Goal: Obtain resource: Download file/media

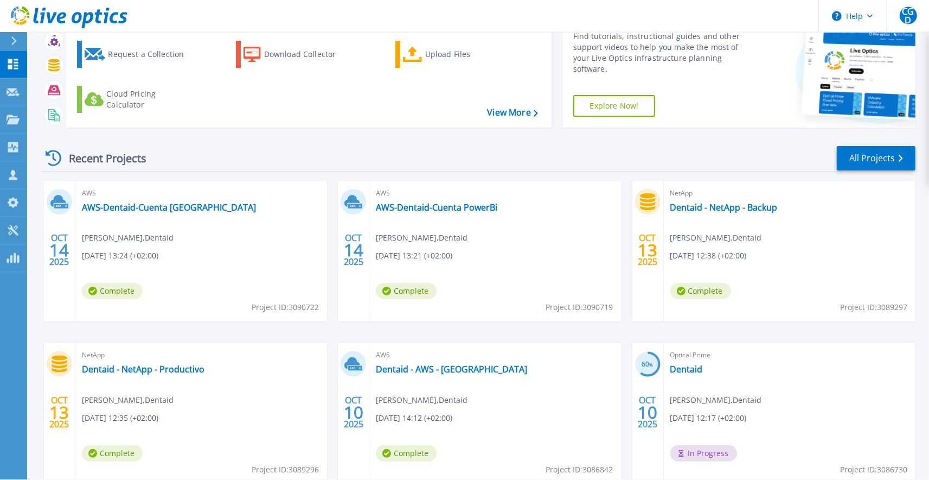
scroll to position [79, 0]
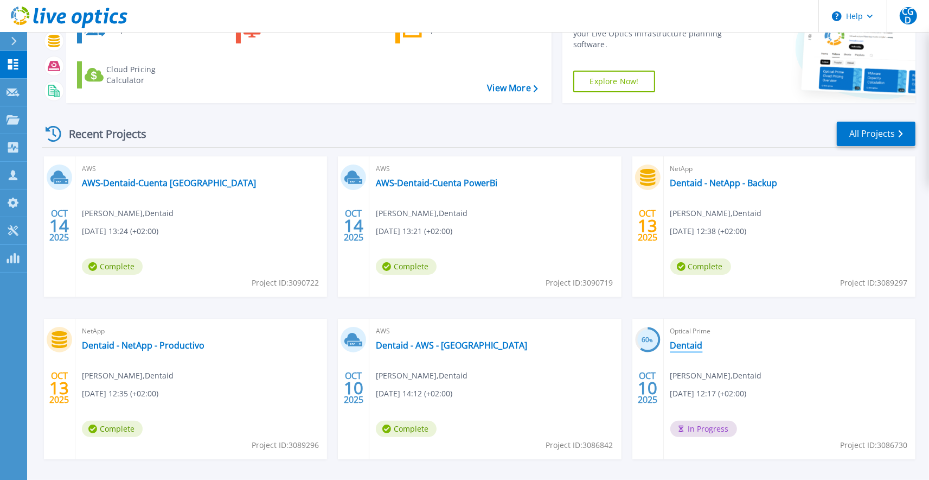
click at [691, 346] on link "Dentaid" at bounding box center [687, 345] width 33 height 11
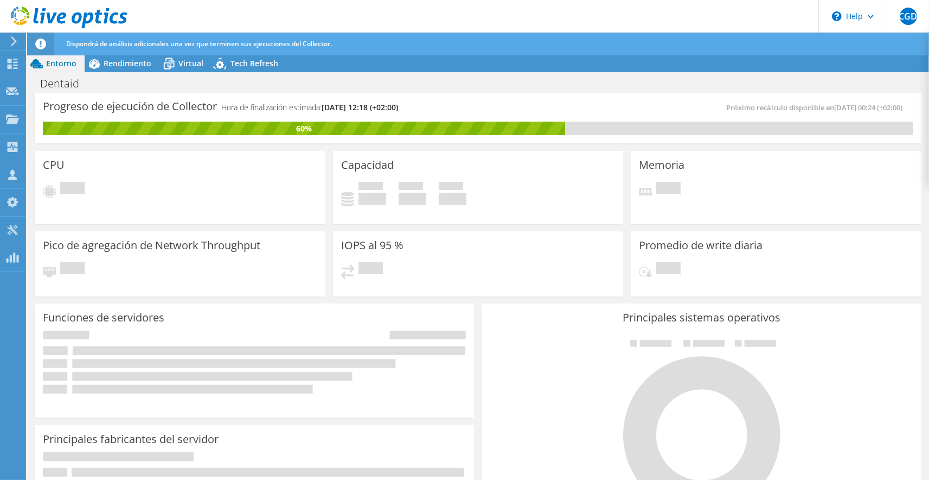
scroll to position [36, 0]
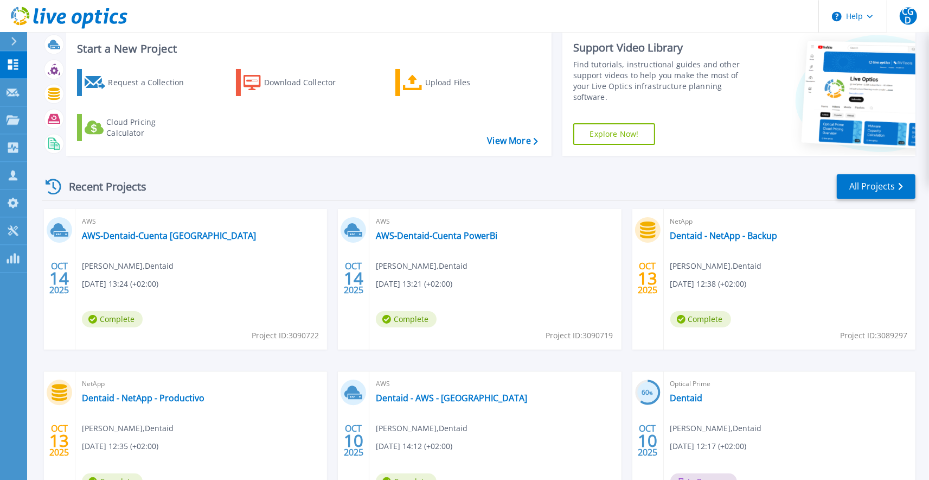
scroll to position [40, 0]
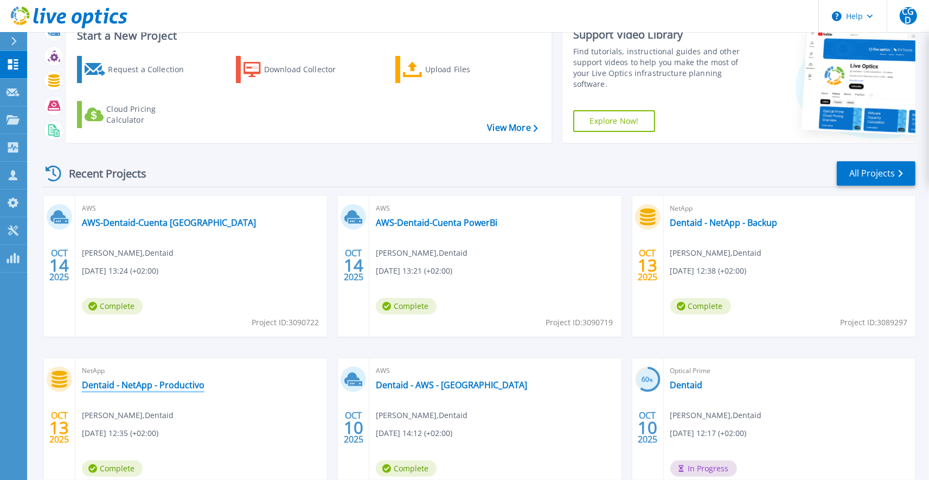
click at [184, 387] on link "Dentaid - NetApp - Productivo" at bounding box center [143, 384] width 123 height 11
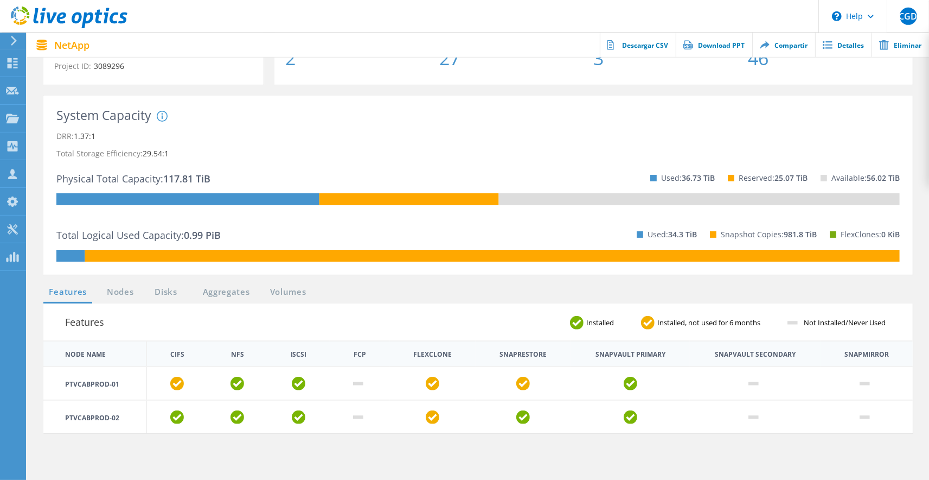
scroll to position [159, 0]
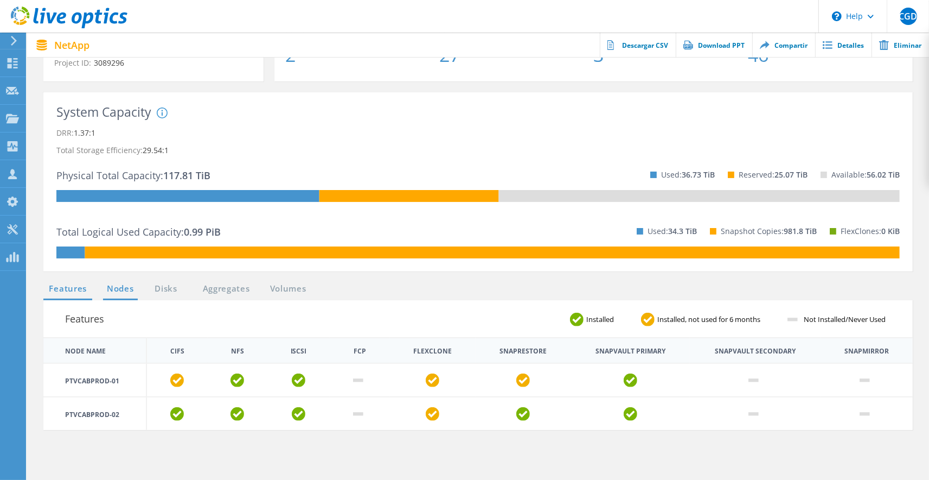
click at [131, 285] on link "Nodes" at bounding box center [120, 289] width 35 height 14
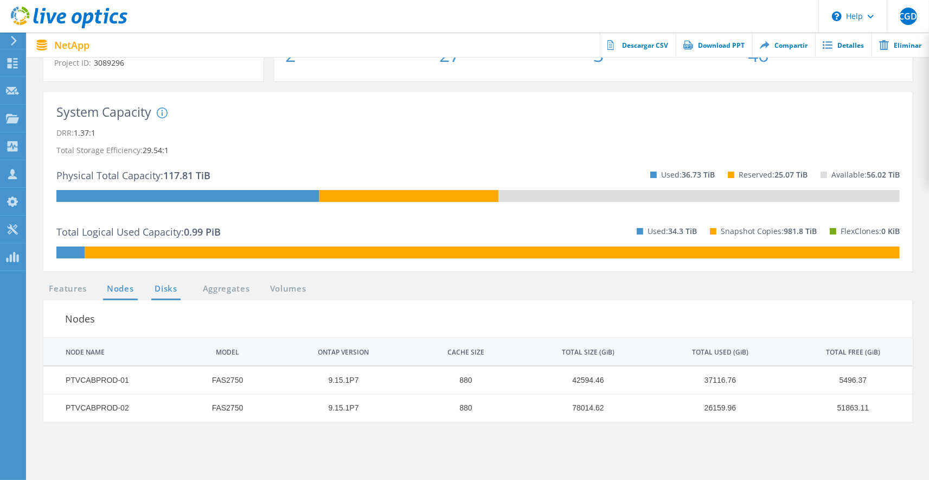
click at [167, 286] on link "Disks" at bounding box center [165, 289] width 29 height 14
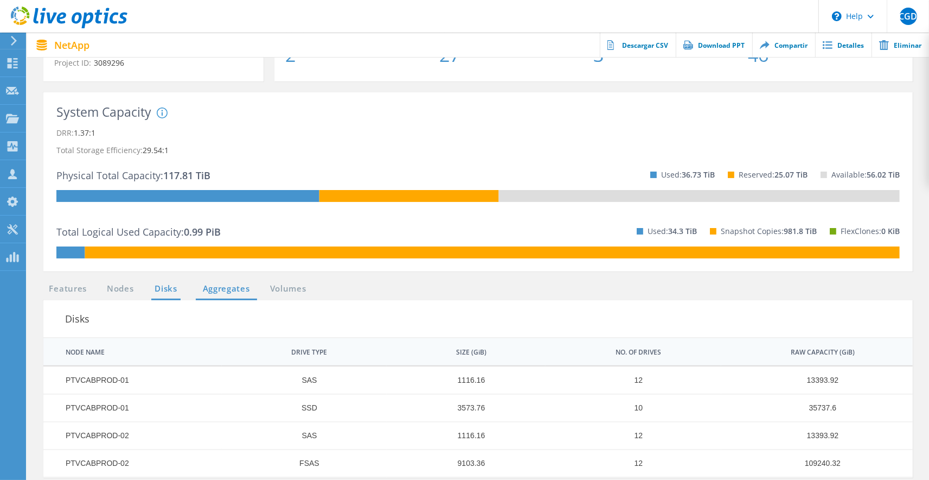
click at [207, 290] on link "Aggregates" at bounding box center [226, 289] width 61 height 14
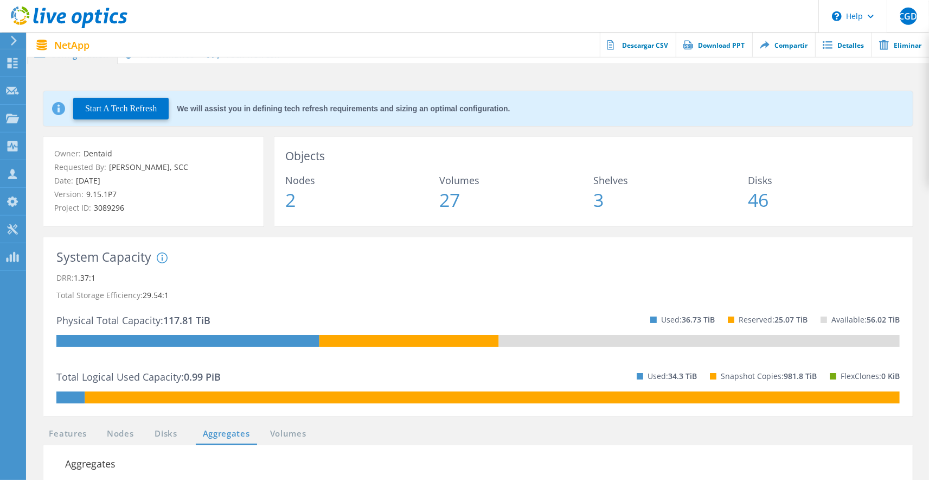
scroll to position [0, 0]
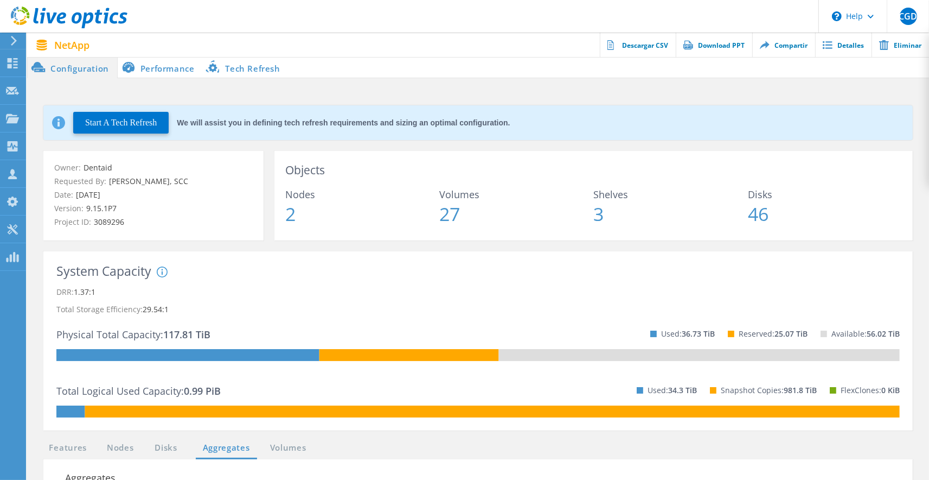
click at [165, 69] on li "Performance" at bounding box center [160, 67] width 85 height 22
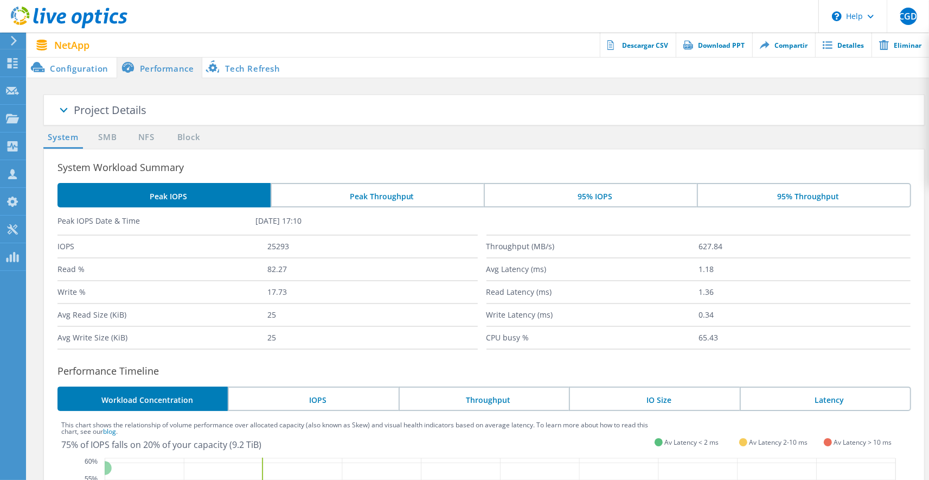
click at [203, 145] on ul "System SMB NFS Block" at bounding box center [125, 140] width 175 height 18
click at [199, 141] on link "Block" at bounding box center [189, 138] width 30 height 14
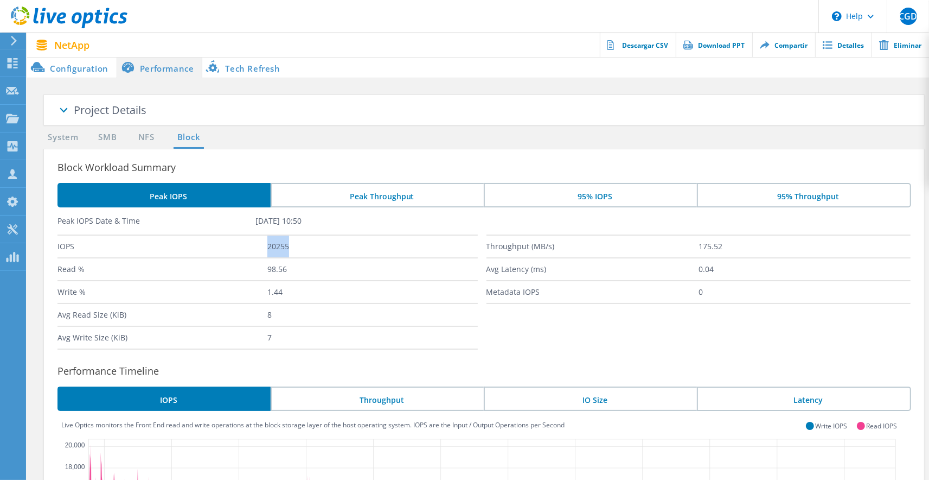
drag, startPoint x: 297, startPoint y: 252, endPoint x: 269, endPoint y: 251, distance: 28.3
click at [269, 251] on label "20255" at bounding box center [373, 246] width 210 height 22
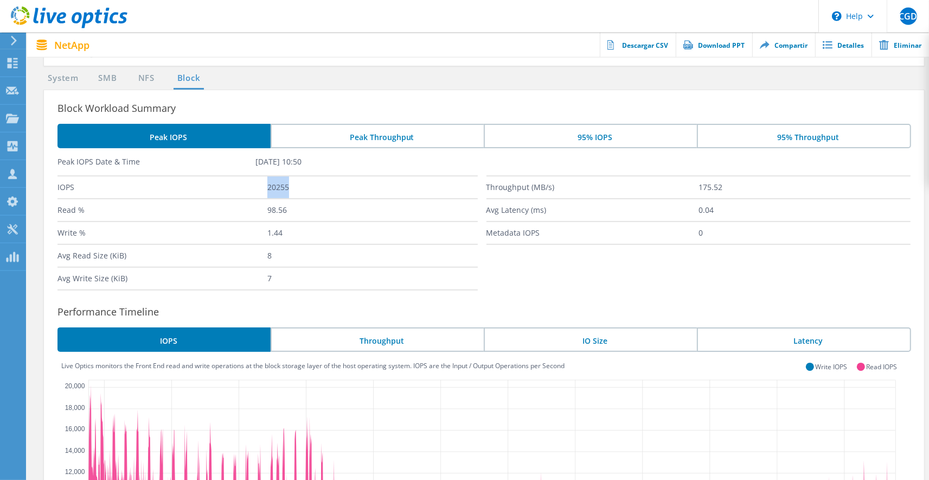
scroll to position [40, 0]
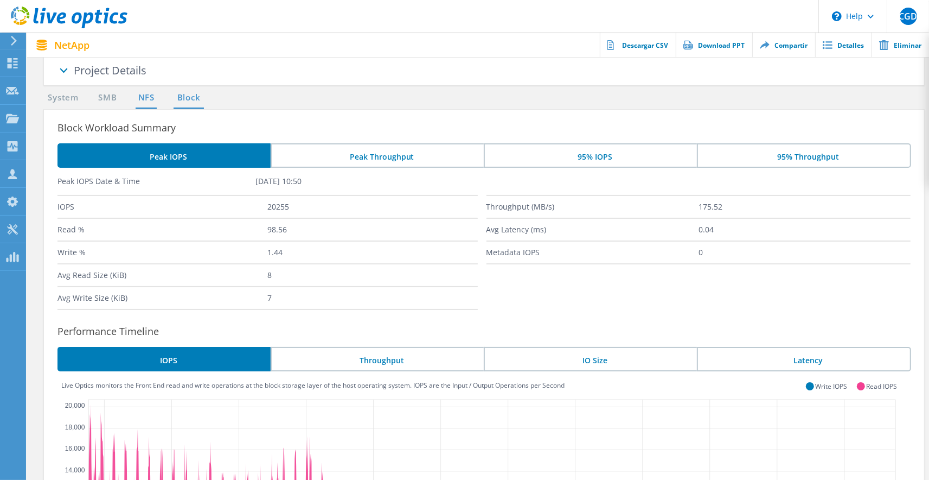
click at [153, 103] on link "NFS" at bounding box center [146, 98] width 21 height 14
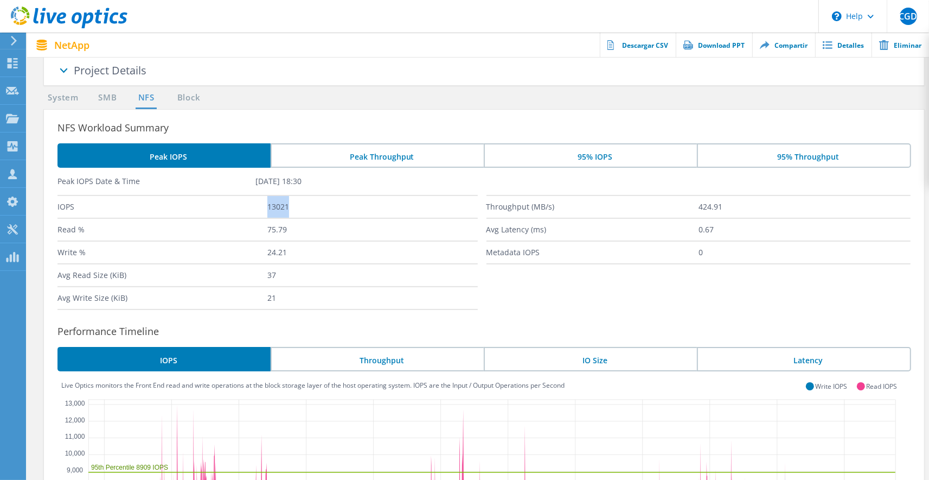
drag, startPoint x: 296, startPoint y: 205, endPoint x: 252, endPoint y: 207, distance: 43.4
click at [252, 207] on div "IOPS 13021" at bounding box center [268, 206] width 421 height 23
click at [119, 100] on link "SMB" at bounding box center [107, 98] width 24 height 14
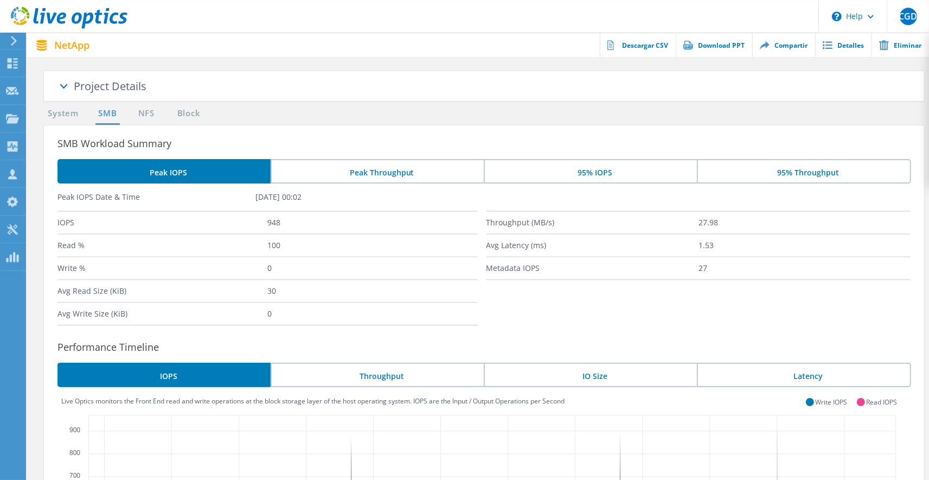
scroll to position [0, 0]
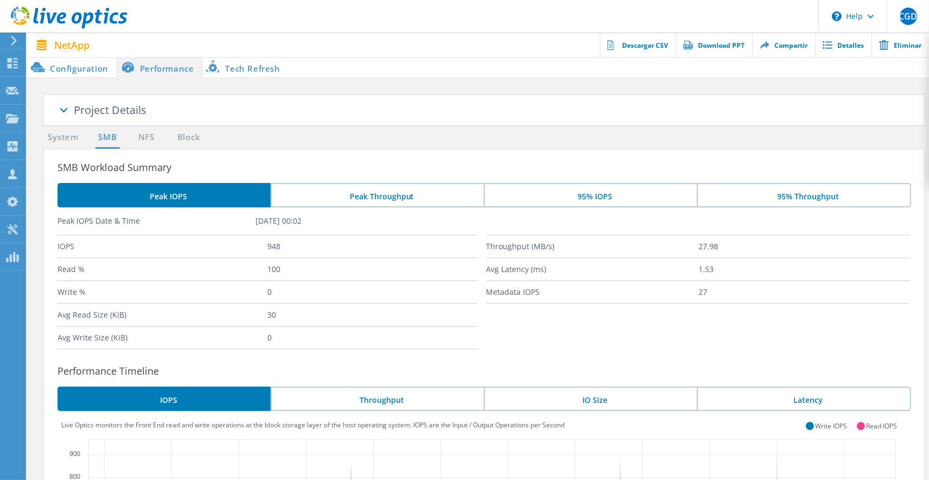
click at [218, 69] on li "Tech Refresh" at bounding box center [245, 67] width 86 height 22
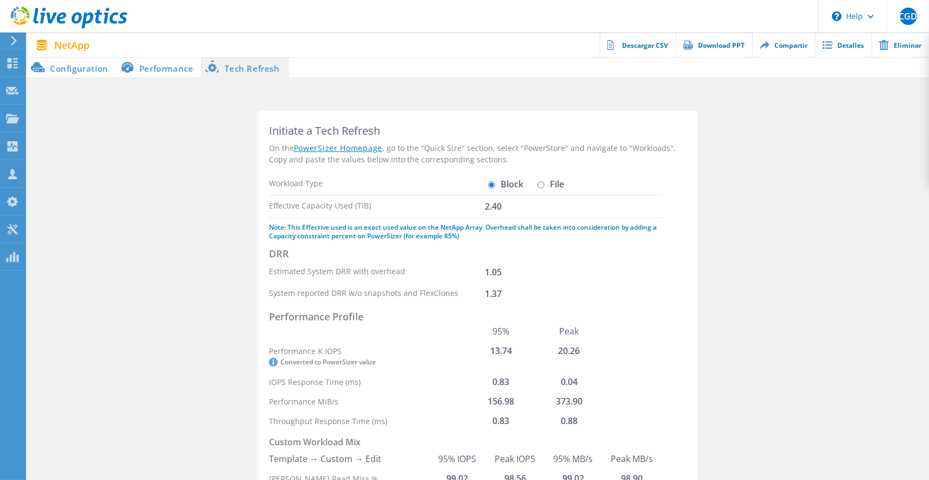
click at [544, 188] on input "File" at bounding box center [541, 184] width 7 height 7
radio input "true"
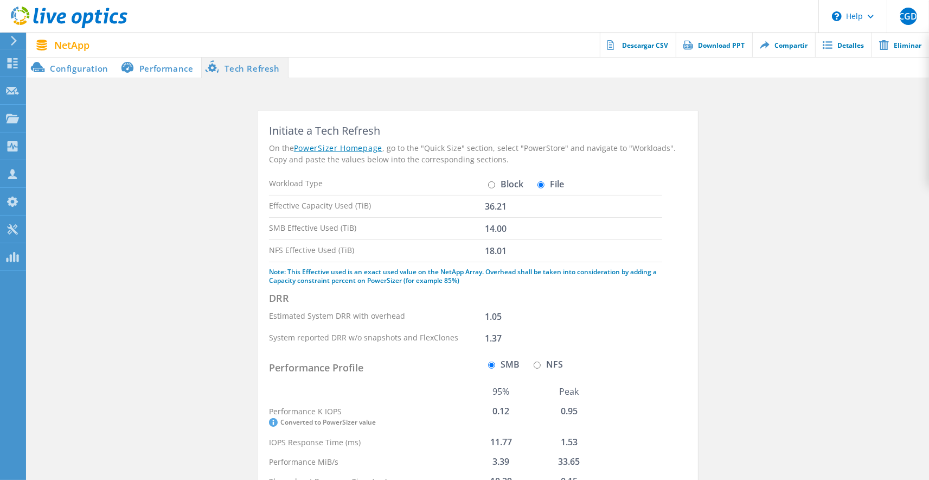
click at [490, 187] on input "Block" at bounding box center [491, 184] width 7 height 7
radio input "true"
radio input "false"
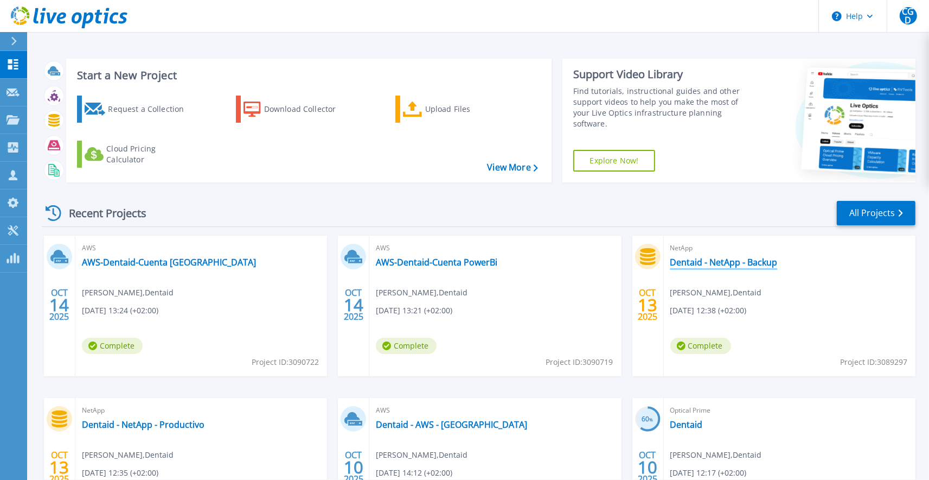
click at [696, 260] on link "Dentaid - NetApp - Backup" at bounding box center [724, 262] width 107 height 11
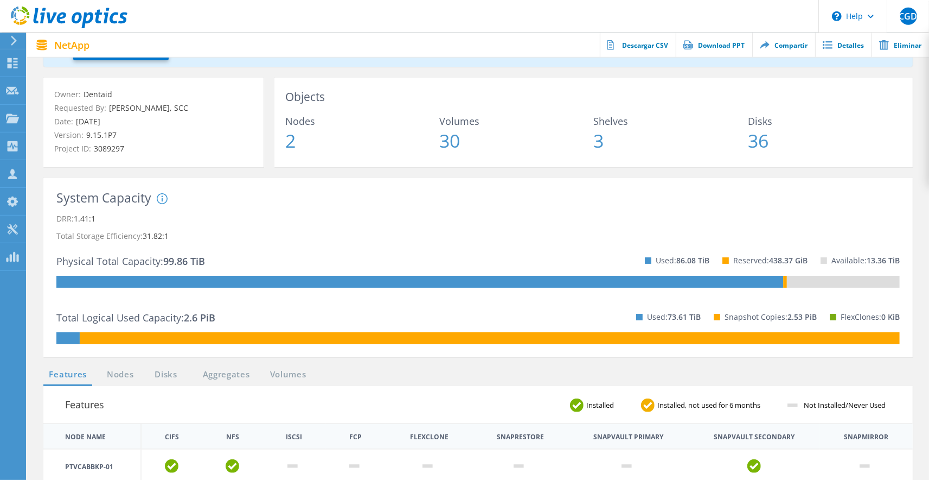
scroll to position [79, 0]
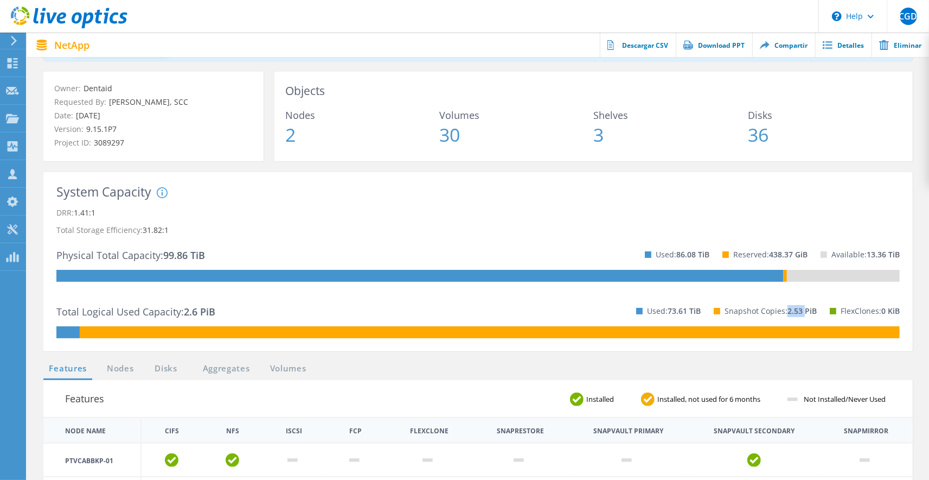
drag, startPoint x: 786, startPoint y: 310, endPoint x: 804, endPoint y: 309, distance: 17.9
click at [804, 309] on p "Snapshot Copies: 2.53 PiB" at bounding box center [771, 310] width 92 height 17
click at [804, 309] on span "2.53 PiB" at bounding box center [802, 310] width 29 height 10
drag, startPoint x: 786, startPoint y: 311, endPoint x: 808, endPoint y: 311, distance: 22.8
click at [808, 311] on p "Snapshot Copies: 2.53 PiB" at bounding box center [771, 310] width 92 height 17
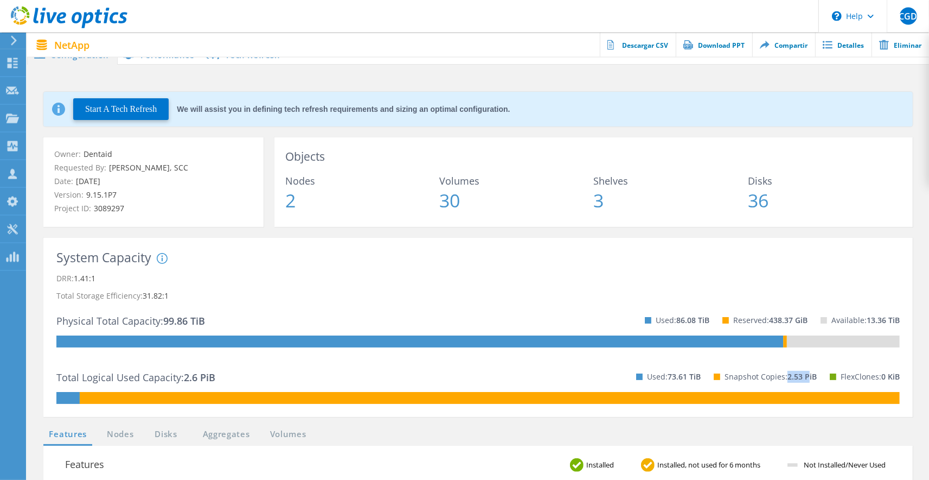
scroll to position [0, 0]
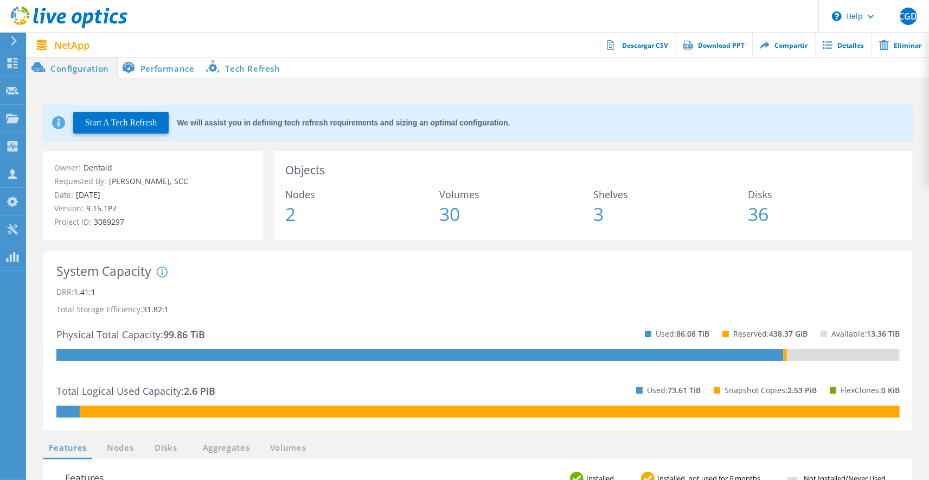
click at [152, 71] on li "Performance" at bounding box center [160, 67] width 85 height 22
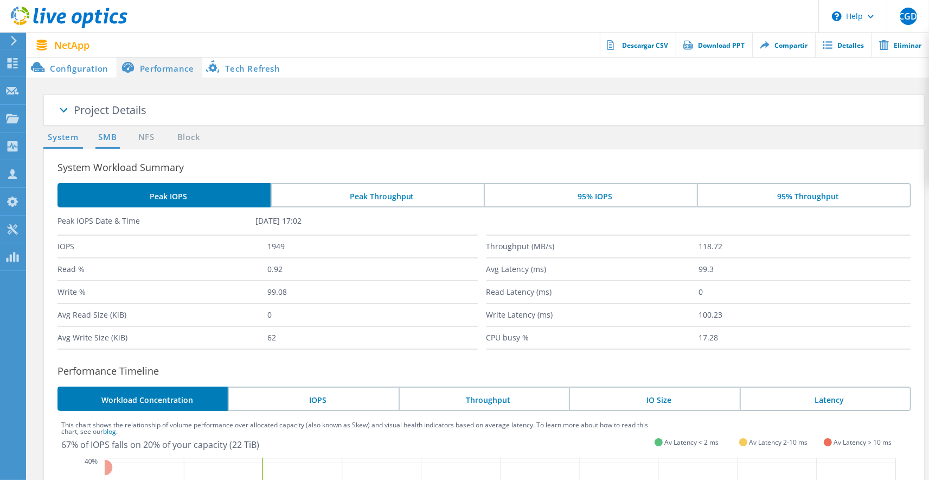
click at [105, 141] on link "SMB" at bounding box center [107, 138] width 24 height 14
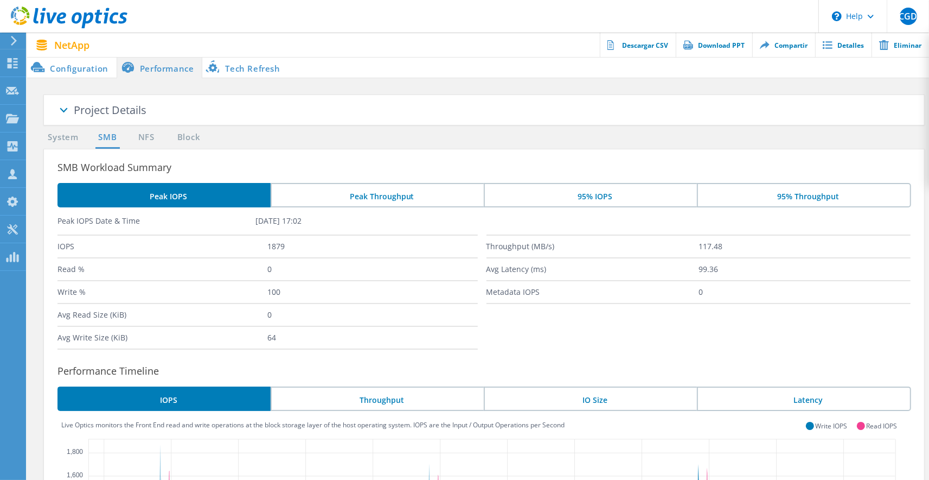
click at [133, 141] on li "NFS" at bounding box center [141, 138] width 22 height 14
click at [147, 141] on link "NFS" at bounding box center [146, 138] width 21 height 14
click at [179, 141] on link "Block" at bounding box center [189, 138] width 30 height 14
click at [111, 135] on link "SMB" at bounding box center [107, 138] width 24 height 14
click at [78, 63] on li "Configuration" at bounding box center [72, 67] width 90 height 22
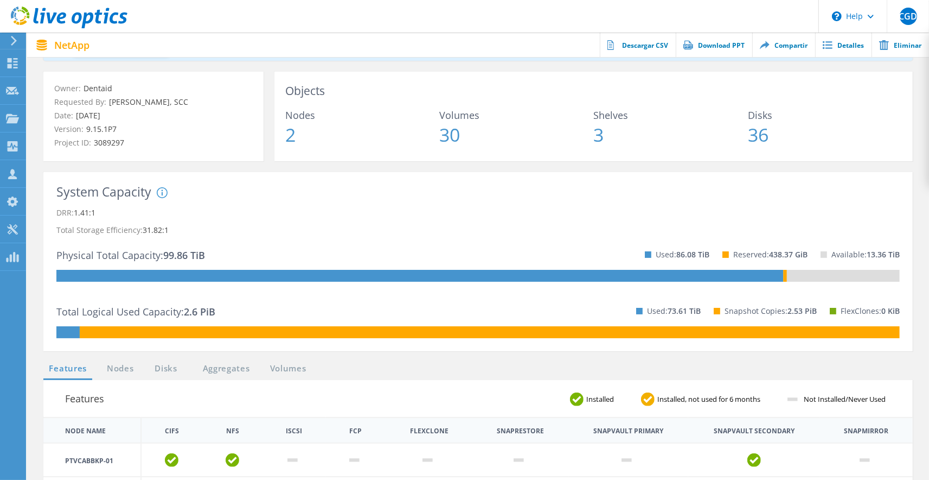
scroll to position [40, 0]
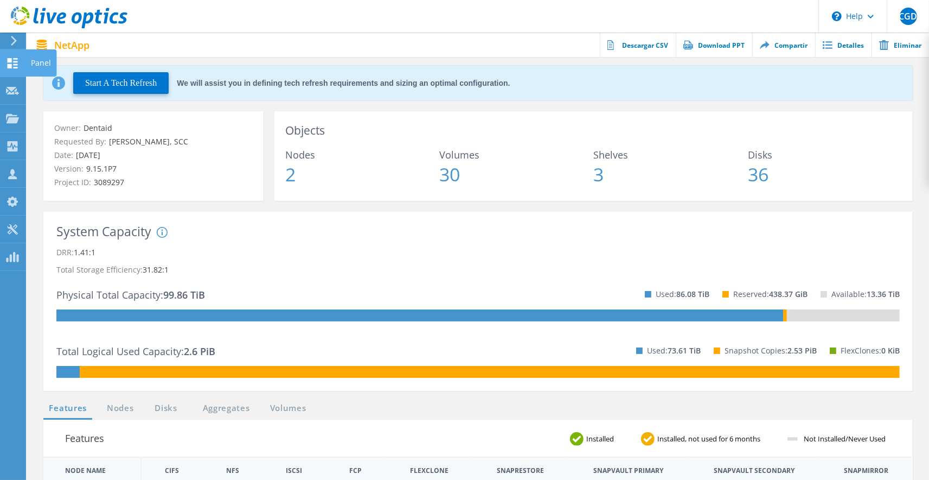
click at [9, 66] on use at bounding box center [13, 63] width 10 height 10
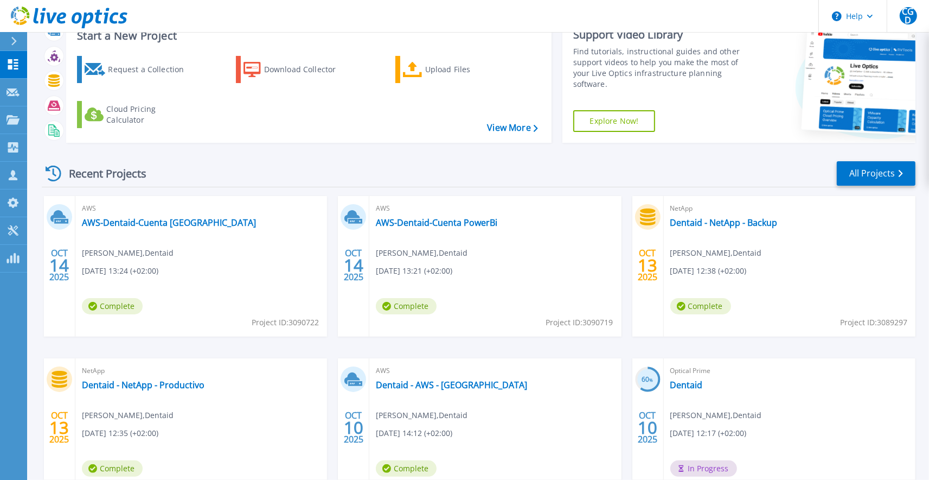
scroll to position [79, 0]
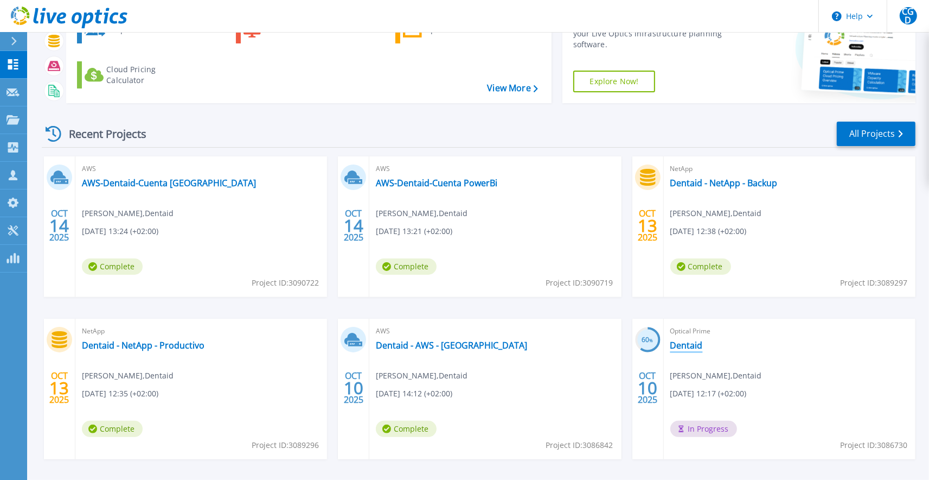
click at [695, 343] on link "Dentaid" at bounding box center [687, 345] width 33 height 11
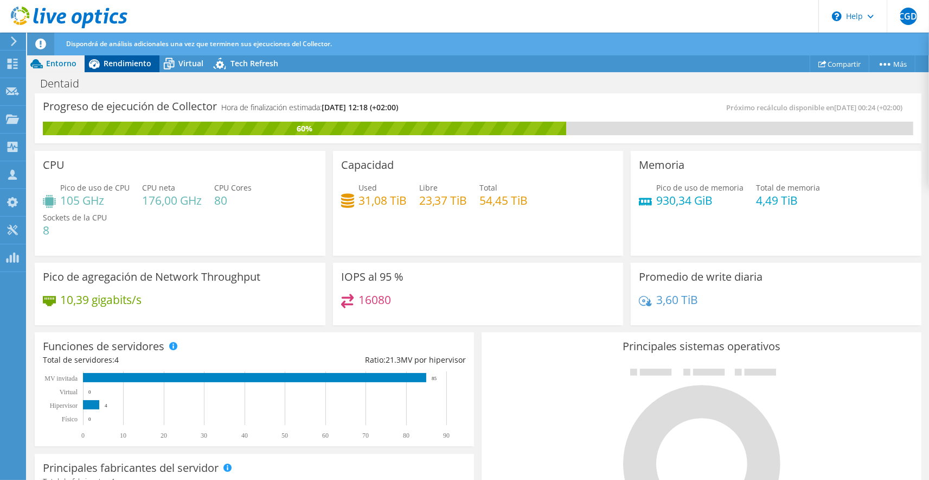
click at [119, 60] on span "Rendimiento" at bounding box center [128, 63] width 48 height 10
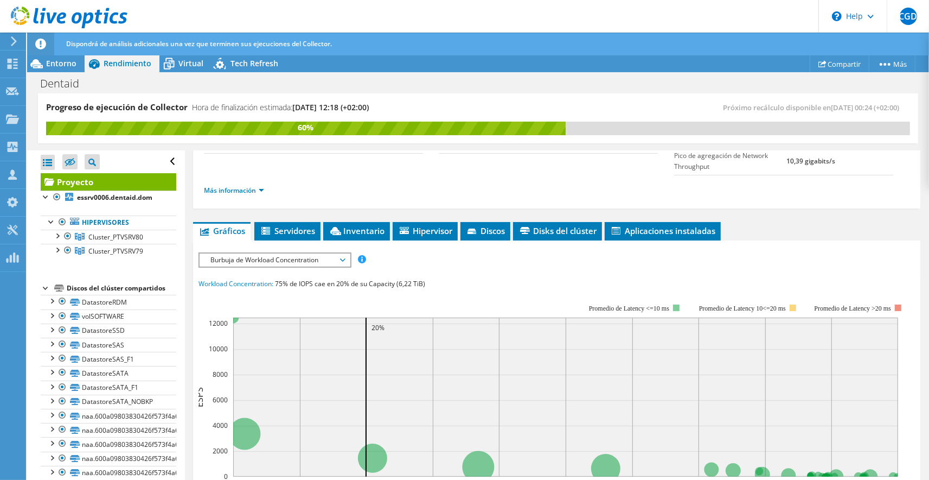
scroll to position [179, 0]
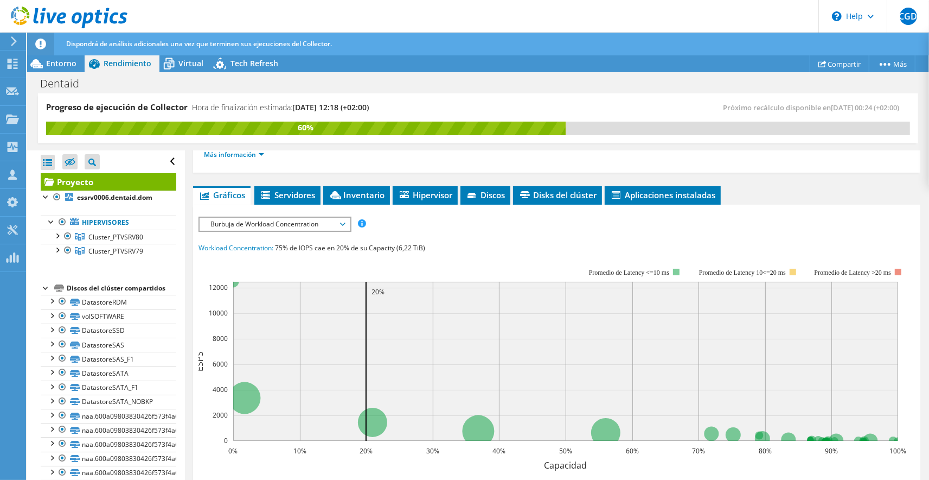
click at [285, 218] on span "Burbuja de Workload Concentration" at bounding box center [274, 224] width 139 height 13
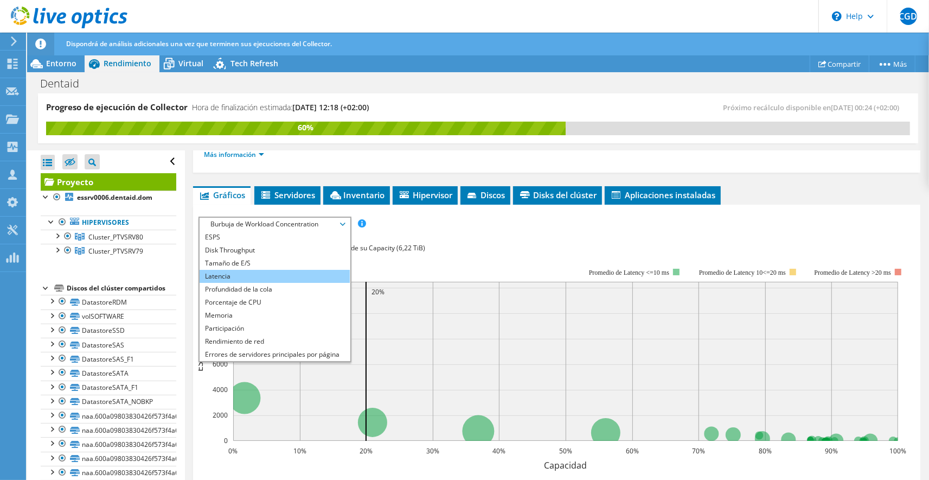
click at [259, 277] on li "Latencia" at bounding box center [275, 276] width 150 height 13
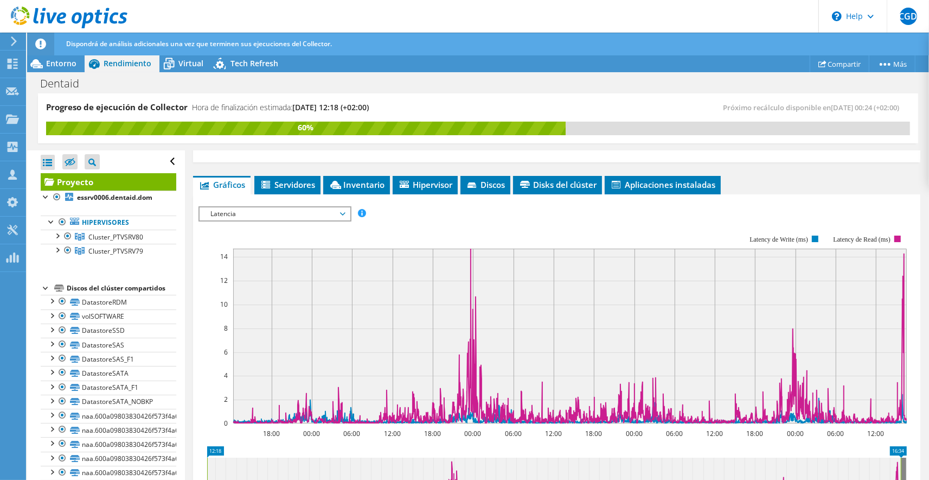
scroll to position [107, 0]
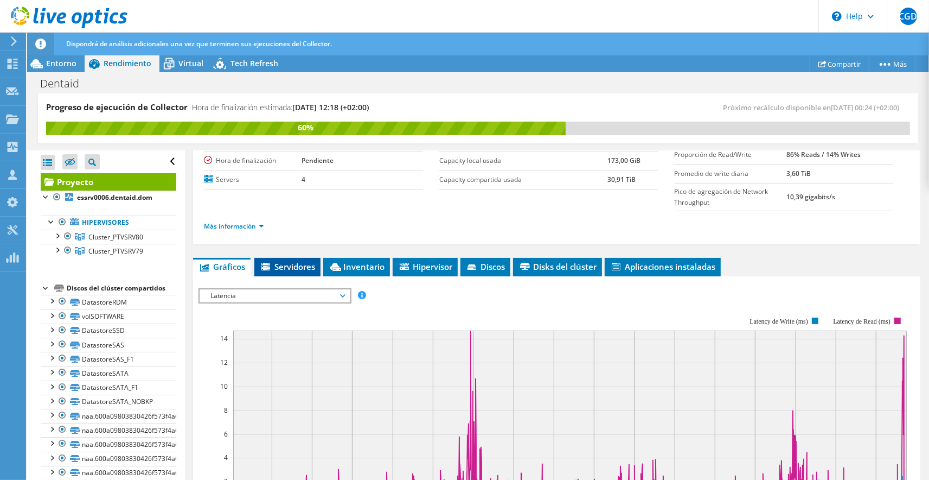
click at [297, 264] on span "Servidores" at bounding box center [287, 266] width 55 height 11
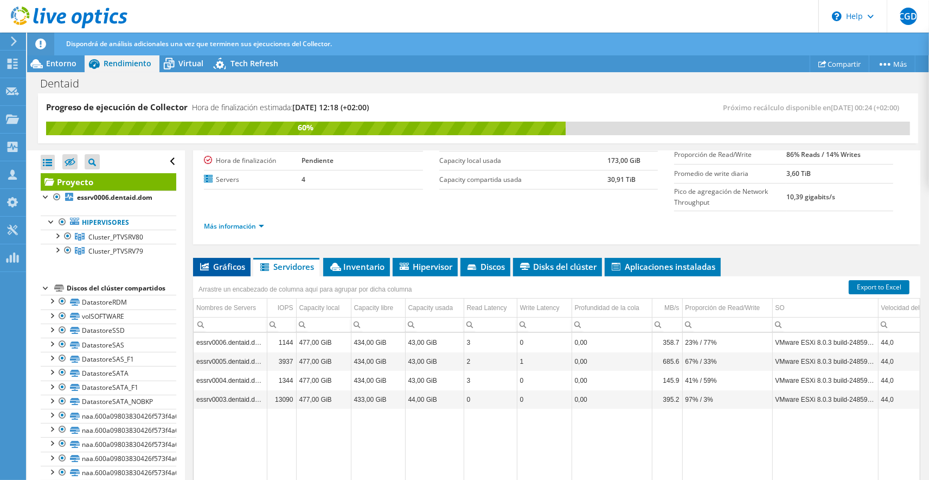
click at [239, 263] on span "Gráficos" at bounding box center [222, 266] width 47 height 11
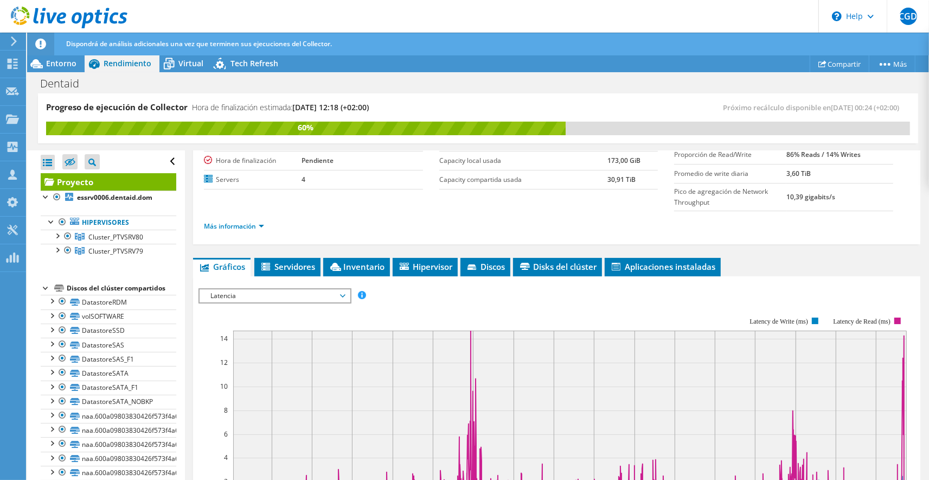
scroll to position [0, 0]
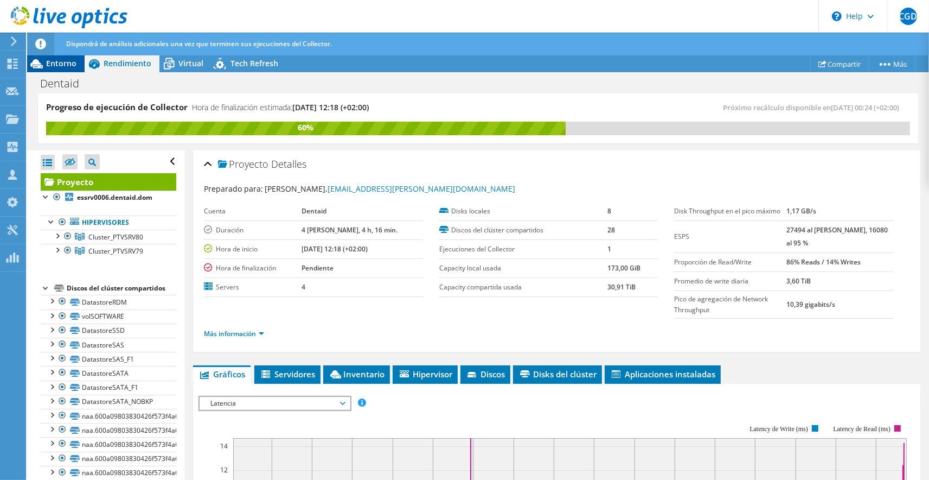
click at [64, 63] on span "Entorno" at bounding box center [61, 63] width 30 height 10
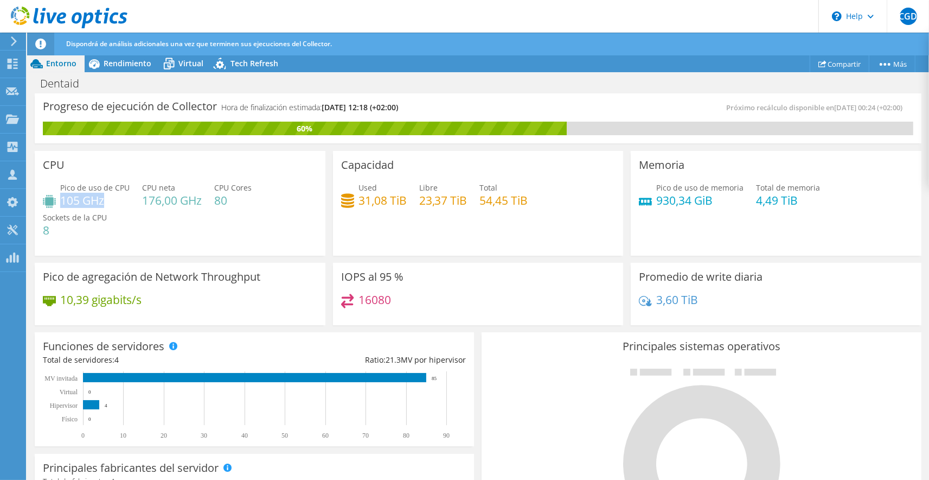
drag, startPoint x: 61, startPoint y: 200, endPoint x: 105, endPoint y: 200, distance: 44.0
click at [105, 200] on h4 "105 GHz" at bounding box center [94, 200] width 69 height 12
click at [108, 200] on h4 "105 GHz" at bounding box center [94, 200] width 69 height 12
drag, startPoint x: 109, startPoint y: 203, endPoint x: 59, endPoint y: 203, distance: 49.9
click at [59, 203] on div "Pico de uso de CPU 105 GHz" at bounding box center [86, 194] width 87 height 24
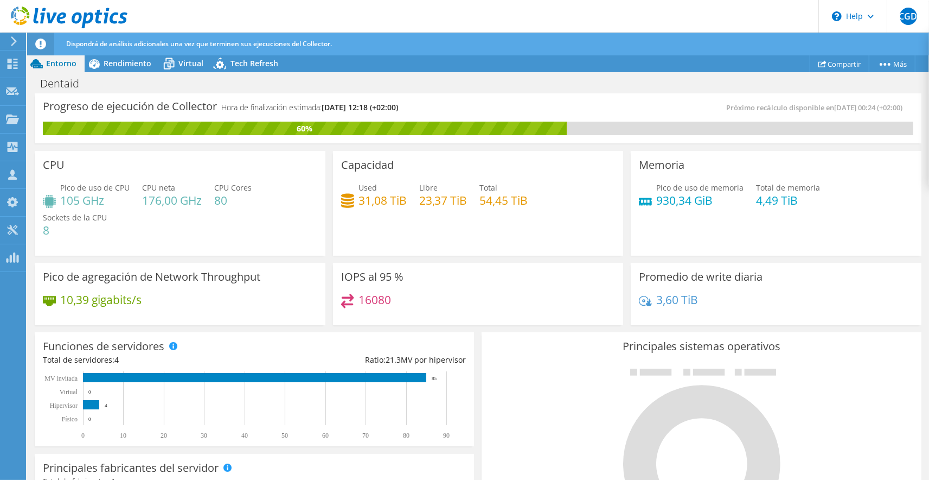
click at [721, 204] on h4 "930,34 GiB" at bounding box center [700, 200] width 87 height 12
drag, startPoint x: 756, startPoint y: 198, endPoint x: 790, endPoint y: 199, distance: 34.2
click at [790, 199] on h4 "4,49 TiB" at bounding box center [788, 200] width 64 height 12
click at [209, 205] on div "Pico de uso de CPU 105 GHz CPU neta 176,00 GHz CPU Cores 80 Sockets de la CPU 8" at bounding box center [180, 214] width 275 height 65
drag, startPoint x: 147, startPoint y: 197, endPoint x: 182, endPoint y: 198, distance: 35.8
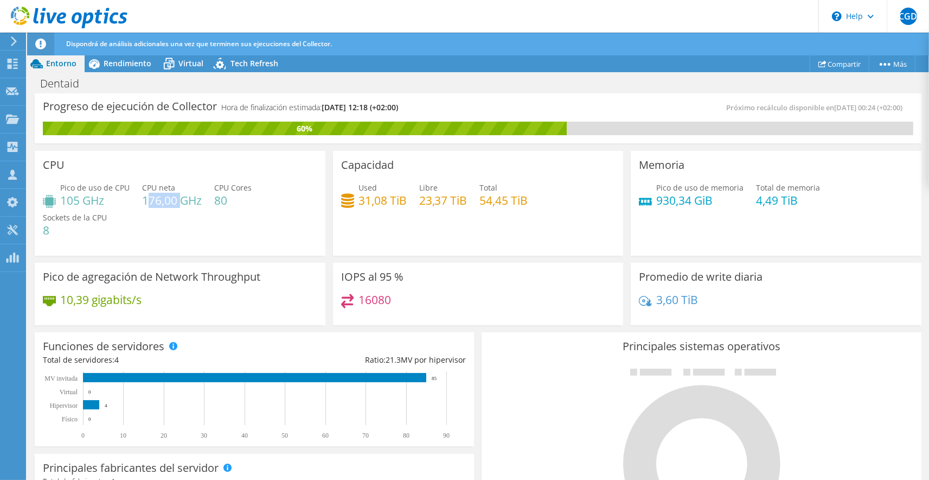
click at [182, 198] on h4 "176,00 GHz" at bounding box center [172, 200] width 60 height 12
click at [399, 208] on div "Used 31,08 TiB Libre 23,37 TiB Total 54,45 TiB" at bounding box center [478, 199] width 275 height 35
drag, startPoint x: 361, startPoint y: 198, endPoint x: 398, endPoint y: 202, distance: 37.1
click at [398, 202] on h4 "31,08 TiB" at bounding box center [383, 200] width 48 height 12
click at [399, 208] on div "Used 31,08 TiB Libre 23,37 TiB Total 54,45 TiB" at bounding box center [478, 199] width 275 height 35
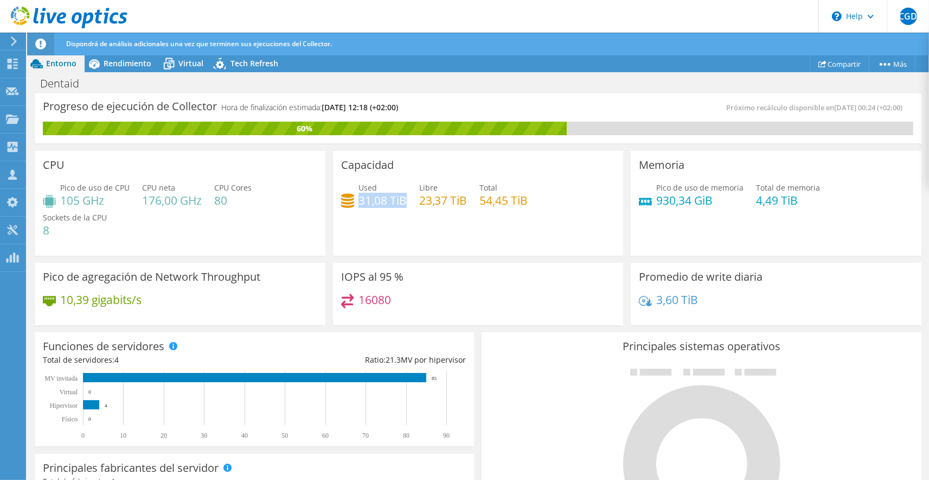
drag, startPoint x: 405, startPoint y: 201, endPoint x: 359, endPoint y: 201, distance: 46.1
click at [359, 201] on h4 "31,08 TiB" at bounding box center [383, 200] width 48 height 12
click at [356, 227] on div "Capacidad Used 31,08 TiB Libre 23,37 TiB Total 54,45 TiB" at bounding box center [478, 203] width 291 height 105
click at [101, 62] on icon at bounding box center [94, 63] width 19 height 19
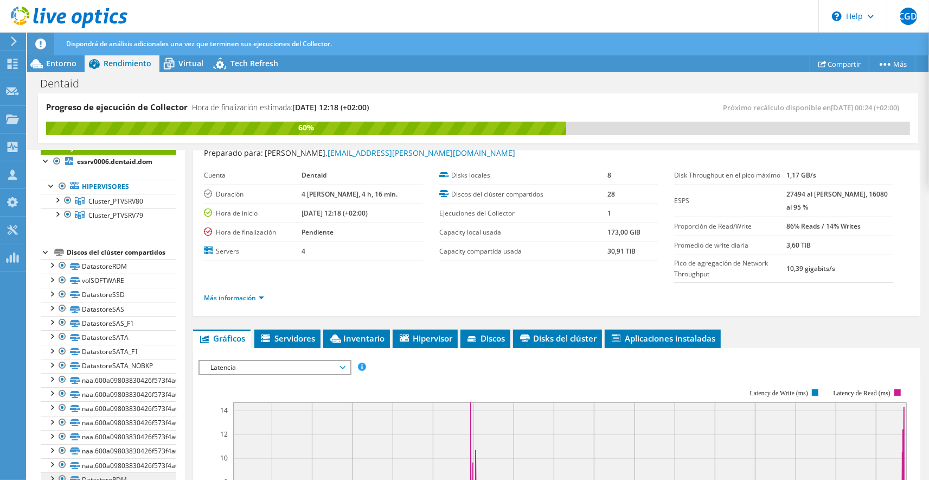
scroll to position [179, 0]
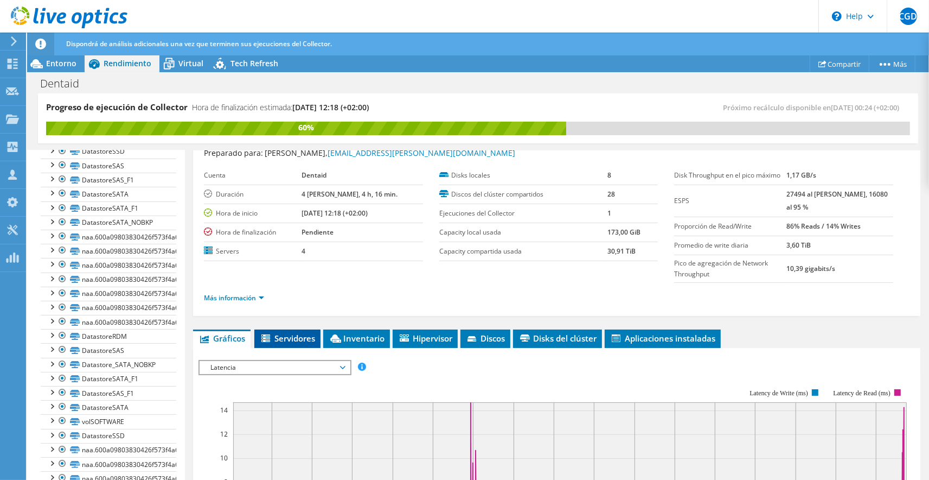
click at [286, 336] on span "Servidores" at bounding box center [287, 338] width 55 height 11
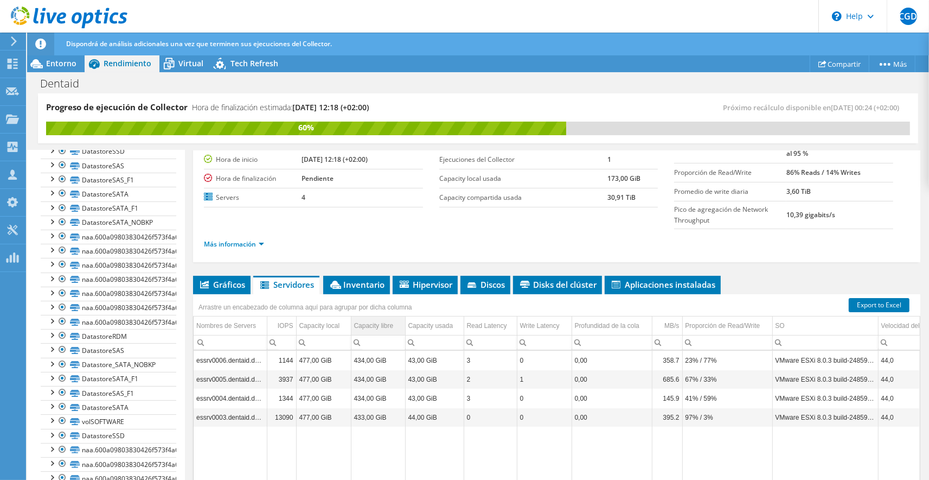
scroll to position [107, 0]
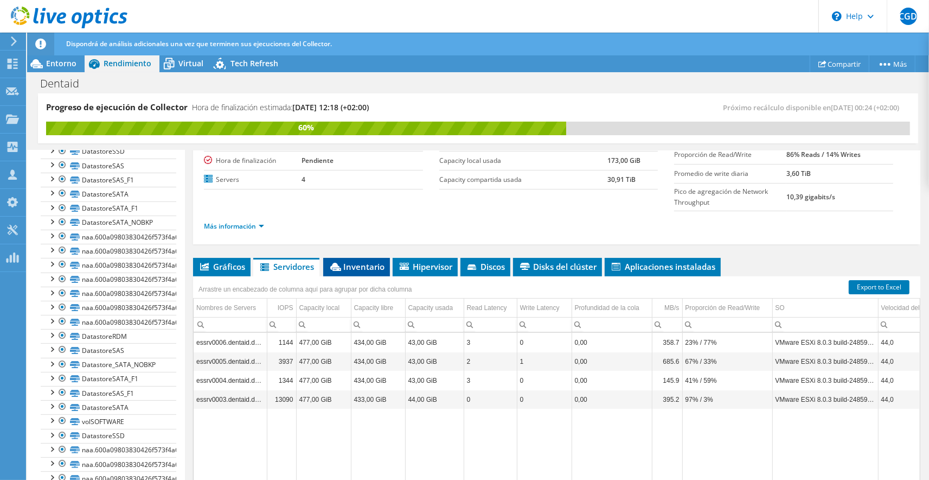
click at [366, 268] on span "Inventario" at bounding box center [357, 266] width 56 height 11
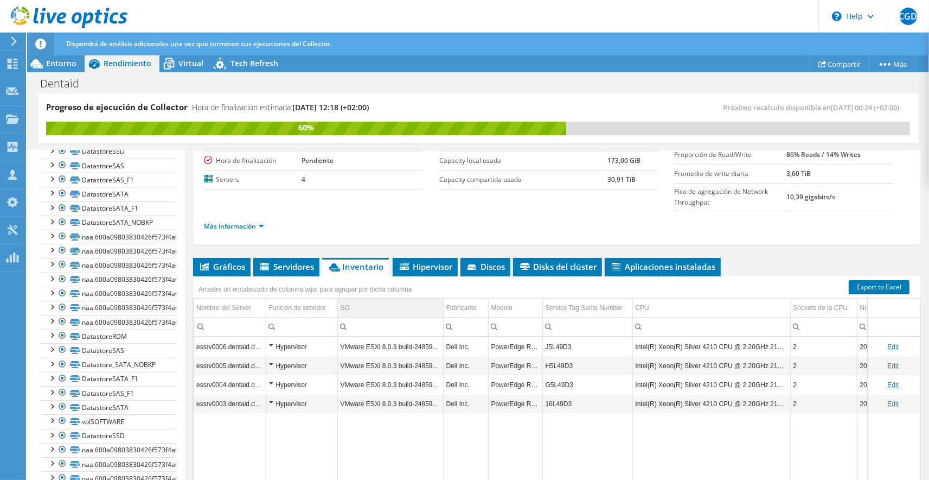
scroll to position [143, 0]
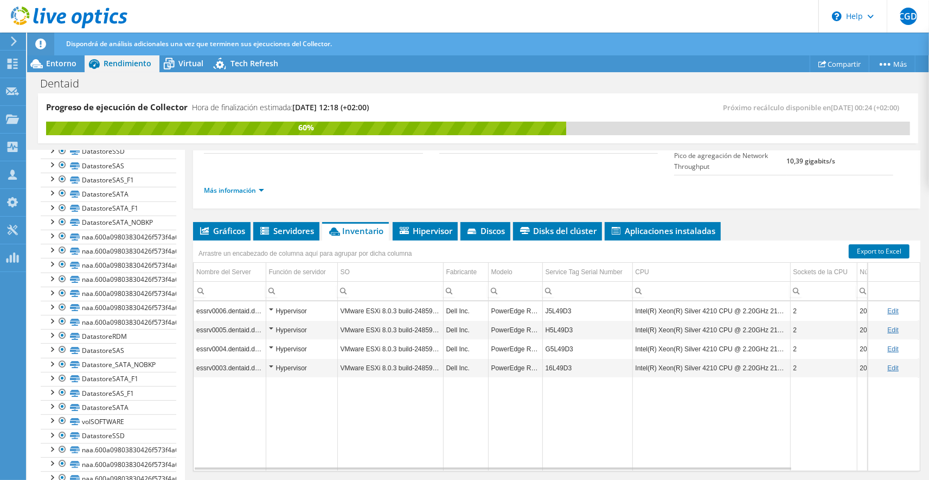
click at [439, 244] on div "Arrastre un encabezado de columna aquí para agrupar por dicha columna" at bounding box center [557, 247] width 728 height 14
click at [438, 238] on li "Hipervisor" at bounding box center [425, 231] width 65 height 18
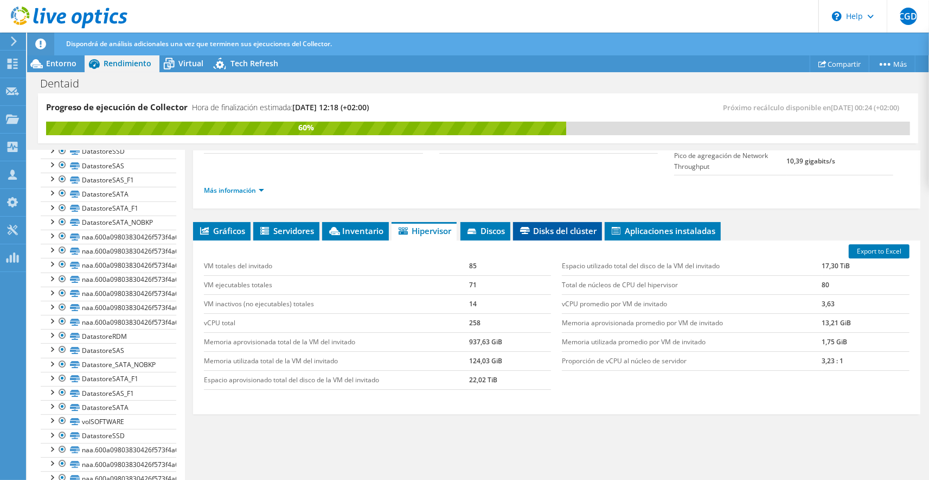
click at [550, 231] on span "Disks del clúster" at bounding box center [558, 230] width 78 height 11
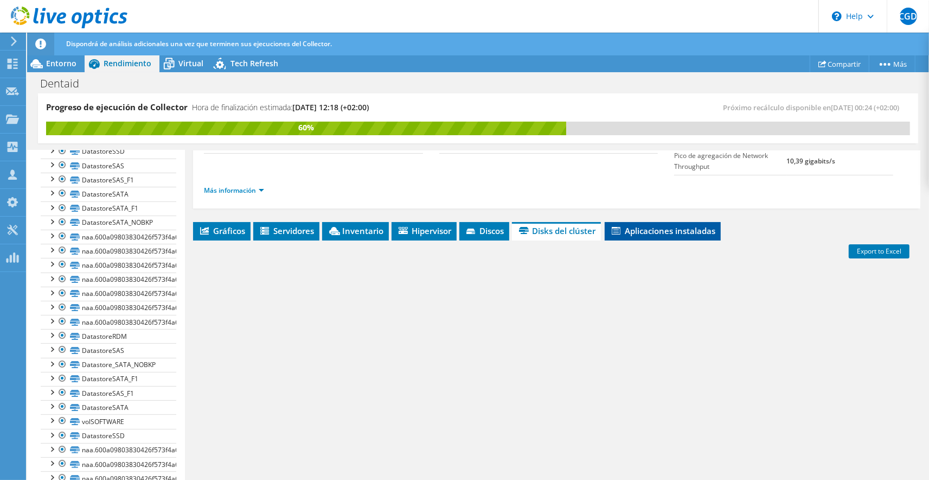
click at [630, 230] on span "Aplicaciones instaladas" at bounding box center [662, 230] width 105 height 11
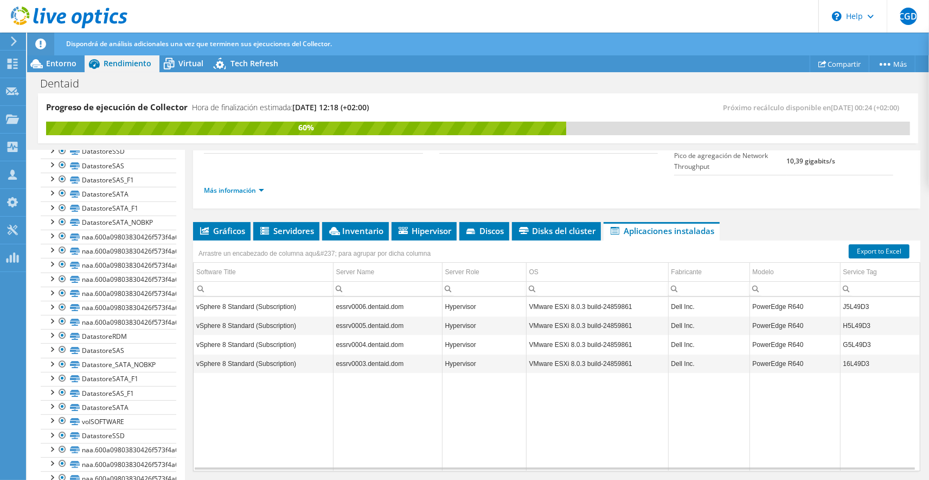
scroll to position [0, 0]
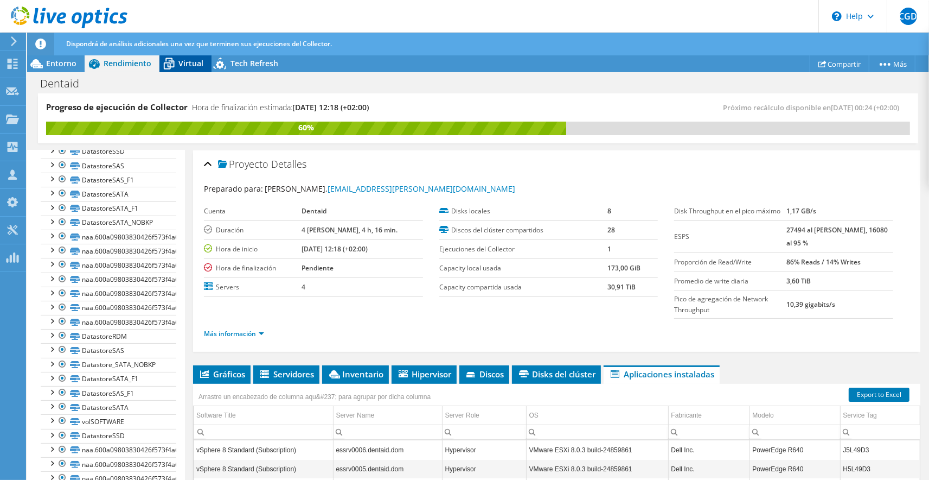
click at [192, 68] on span "Virtual" at bounding box center [191, 63] width 25 height 10
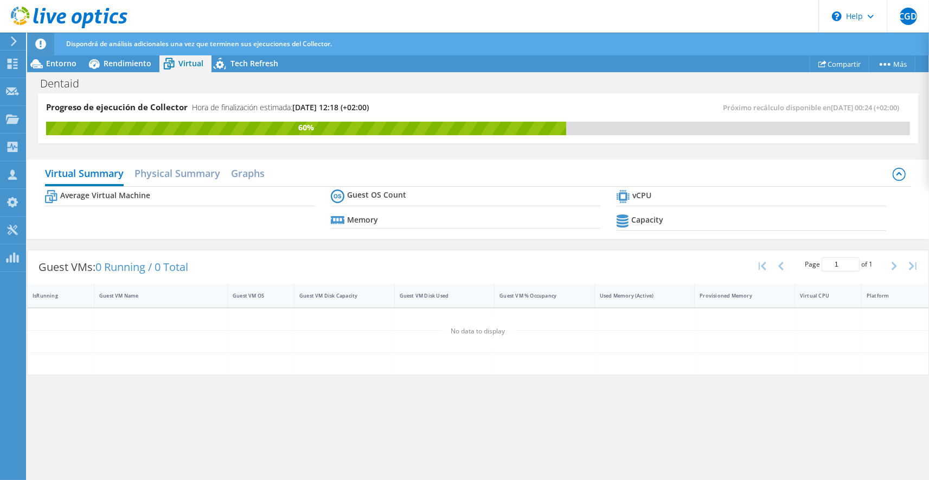
scroll to position [179, 0]
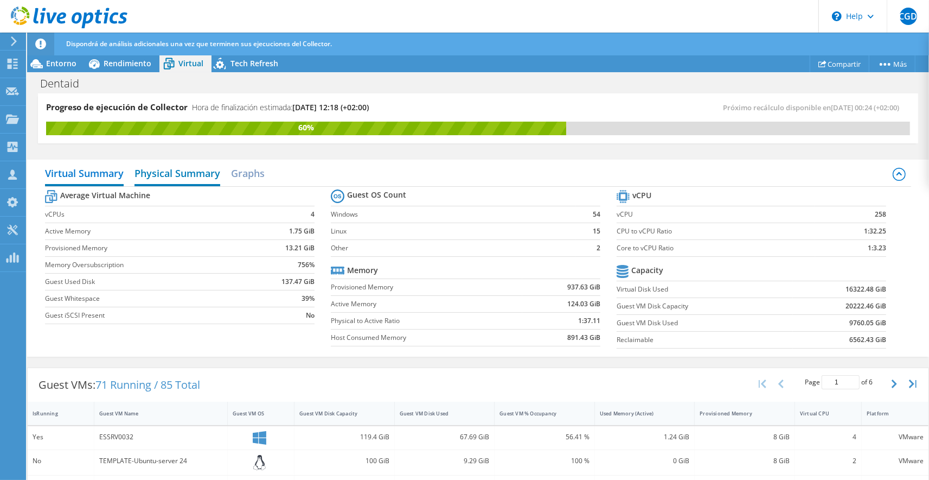
click at [183, 178] on h2 "Physical Summary" at bounding box center [178, 174] width 86 height 24
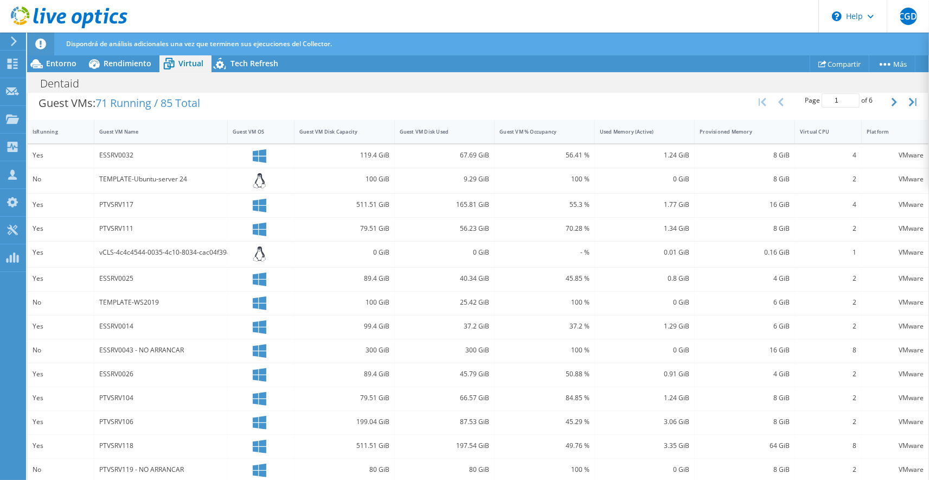
scroll to position [208, 0]
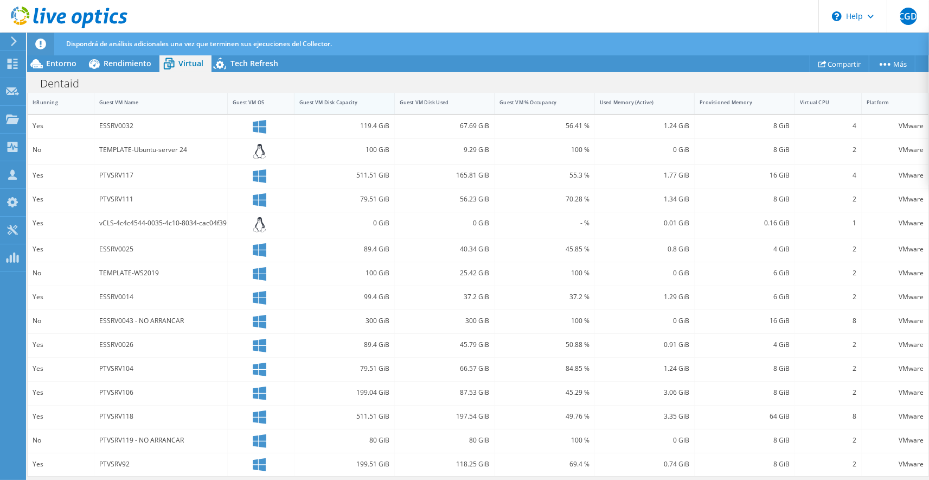
click at [310, 99] on div "Guest VM Disk Capacity" at bounding box center [338, 102] width 77 height 7
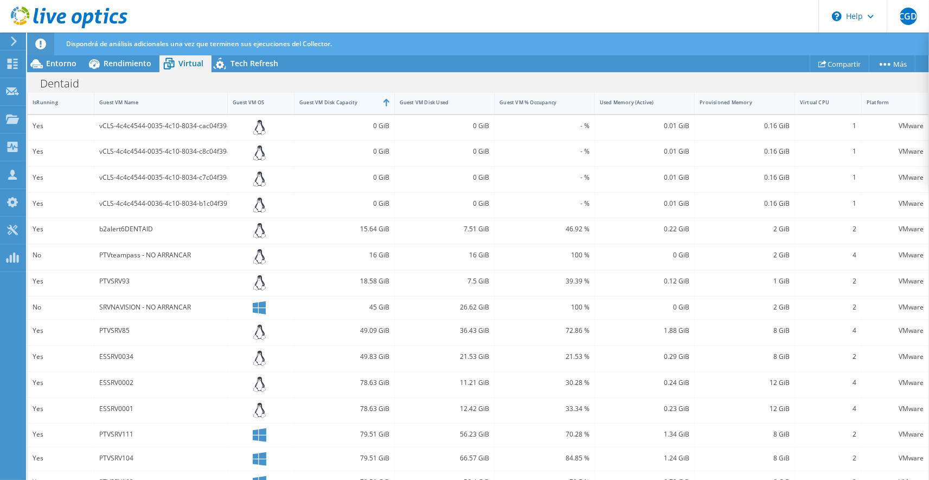
click at [326, 100] on div "Guest VM Disk Capacity" at bounding box center [338, 102] width 77 height 7
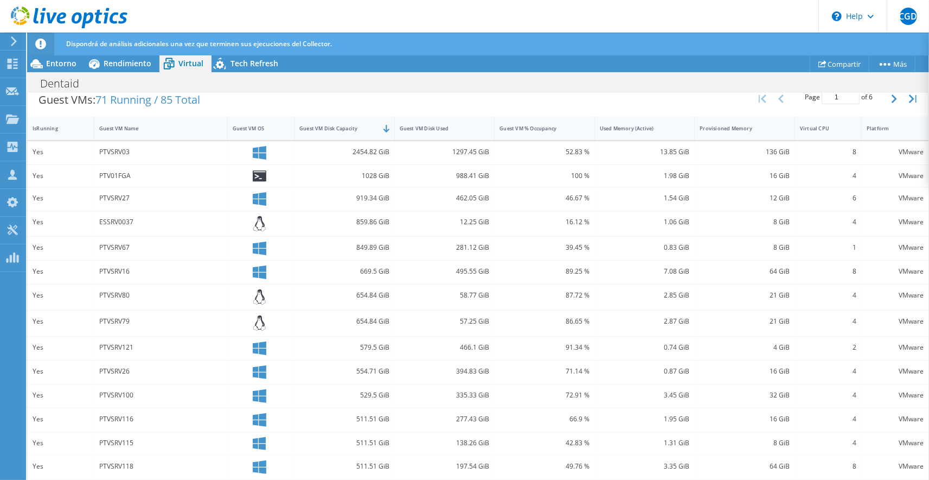
scroll to position [173, 0]
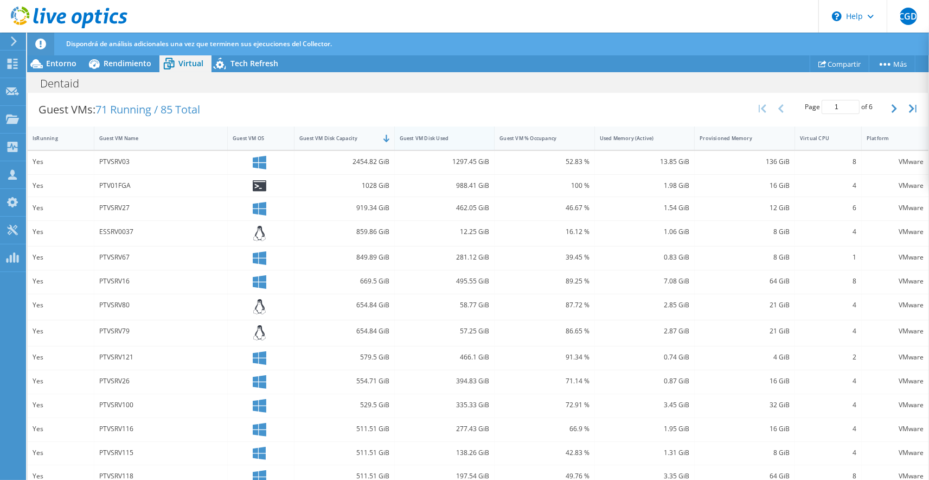
click at [442, 137] on div "Guest VM Disk Used" at bounding box center [438, 138] width 77 height 7
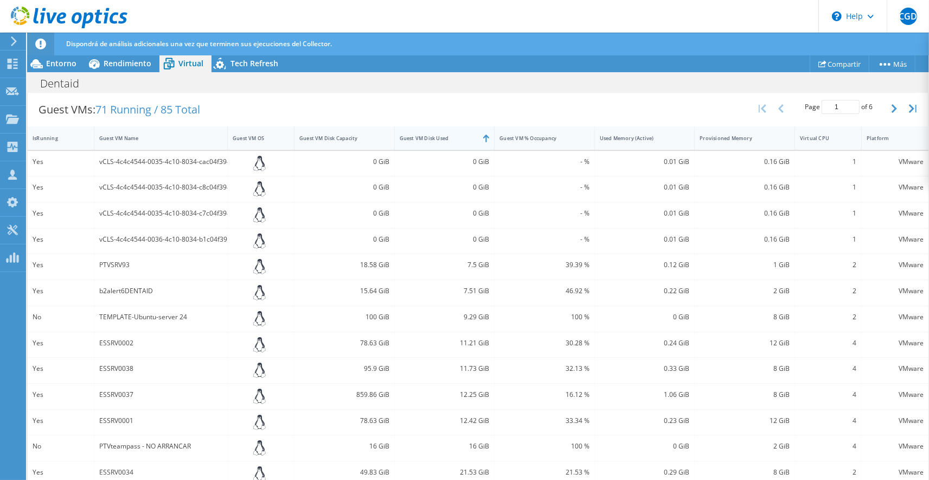
click at [441, 139] on div "Guest VM Disk Used" at bounding box center [438, 138] width 77 height 7
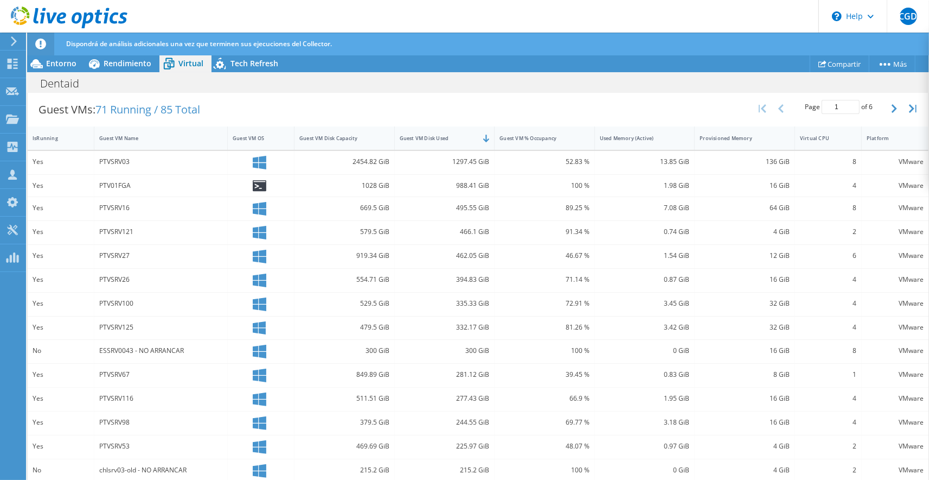
drag, startPoint x: 216, startPoint y: 111, endPoint x: 213, endPoint y: 101, distance: 10.1
click at [211, 101] on div "Guest VMs: 71 Running / 85 Total" at bounding box center [119, 110] width 183 height 34
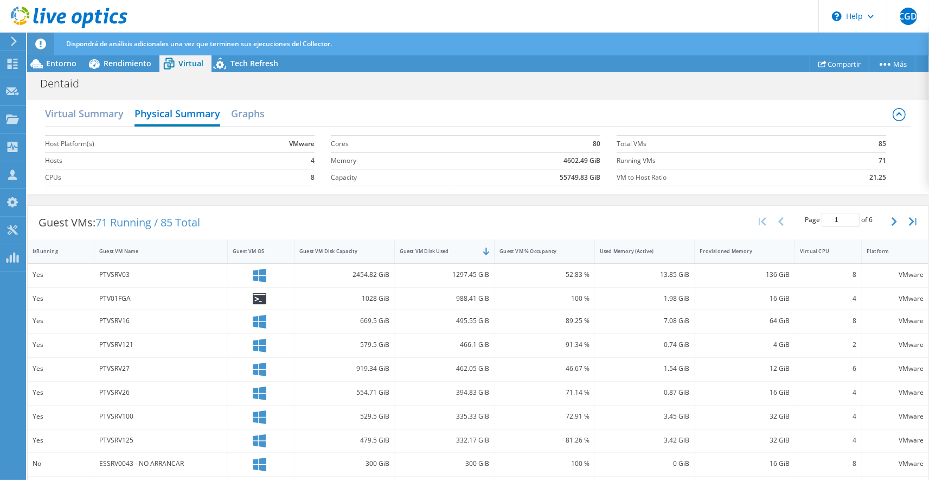
scroll to position [24, 0]
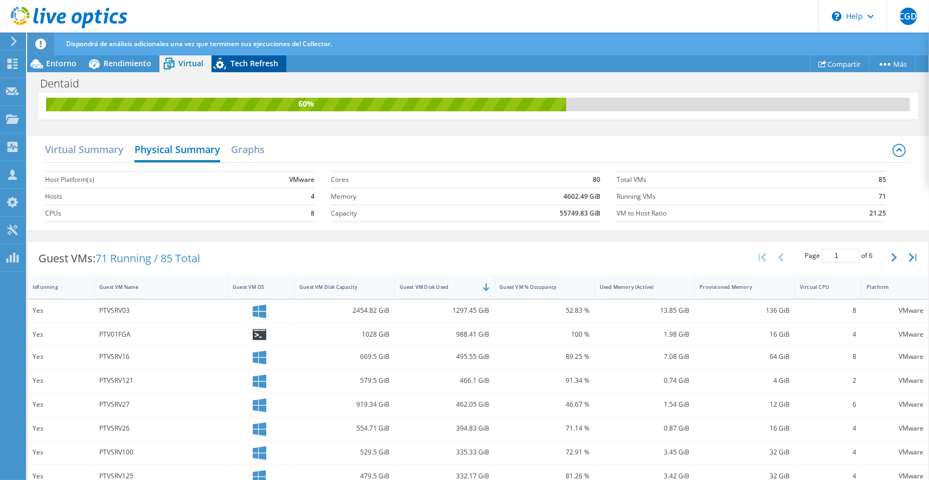
click at [212, 64] on icon at bounding box center [221, 65] width 19 height 22
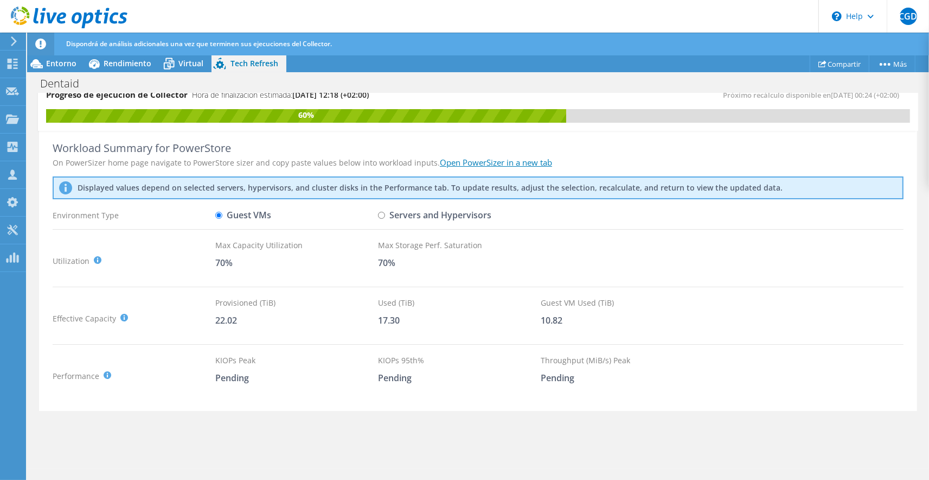
scroll to position [3, 0]
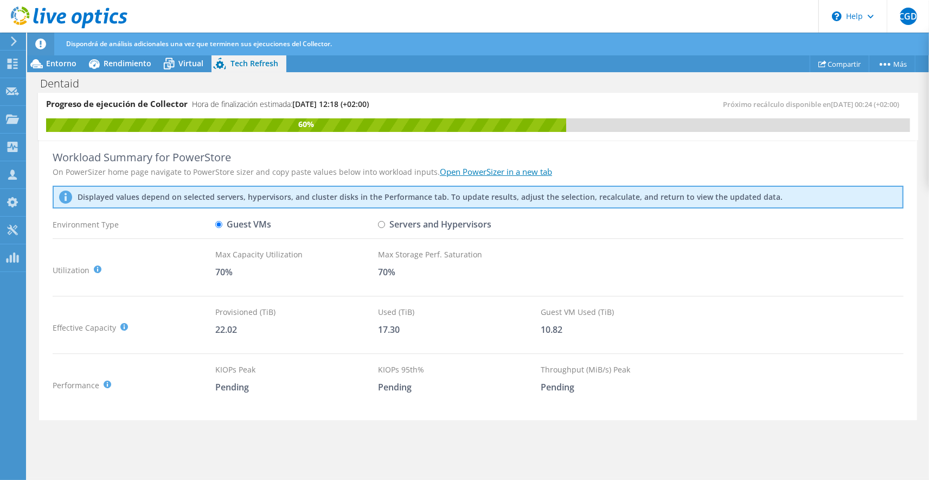
click at [380, 223] on input "Servers and Hypervisors" at bounding box center [381, 224] width 7 height 7
radio input "true"
click at [220, 225] on input "Guest VMs" at bounding box center [218, 224] width 7 height 7
radio input "true"
click at [135, 58] on div "Rendimiento" at bounding box center [122, 63] width 75 height 17
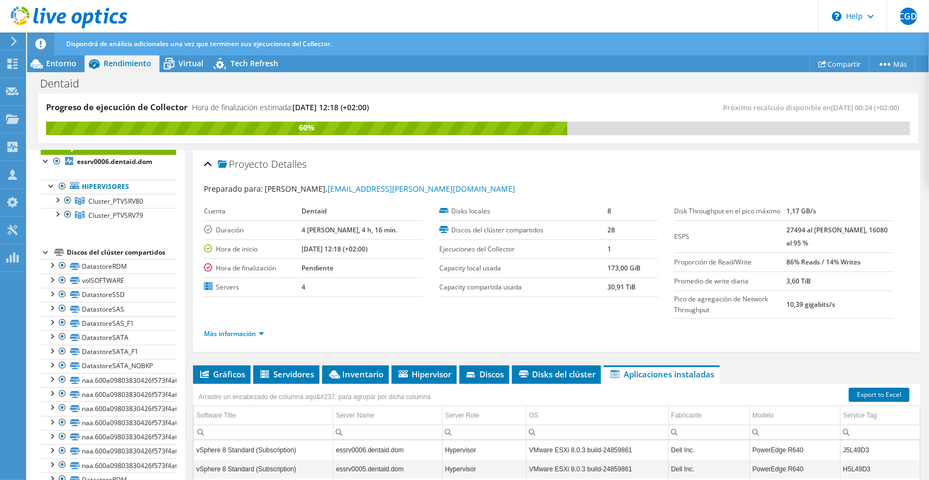
scroll to position [0, 0]
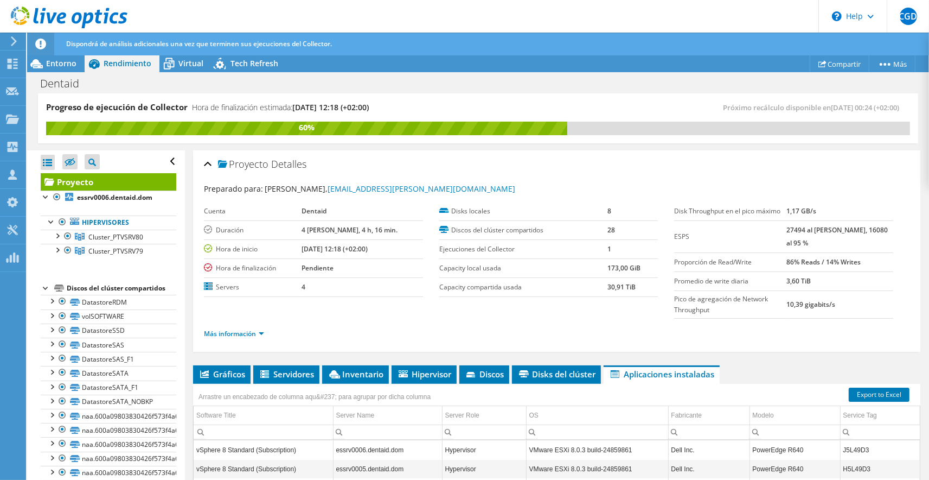
click at [186, 55] on div "Dispondrá de análisis adicionales una vez que terminen sus ejecuciones del Coll…" at bounding box center [498, 44] width 870 height 23
click at [186, 59] on span "Virtual" at bounding box center [191, 63] width 25 height 10
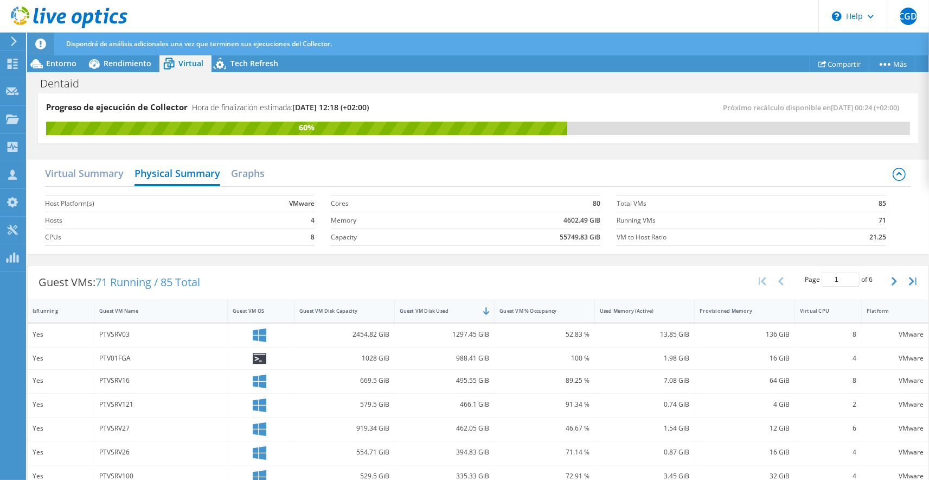
scroll to position [72, 0]
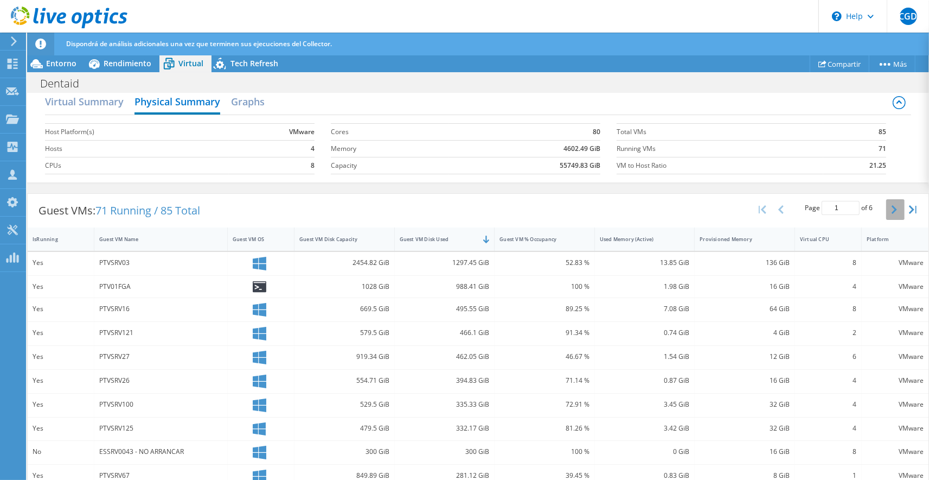
click at [892, 210] on button "button" at bounding box center [896, 209] width 18 height 21
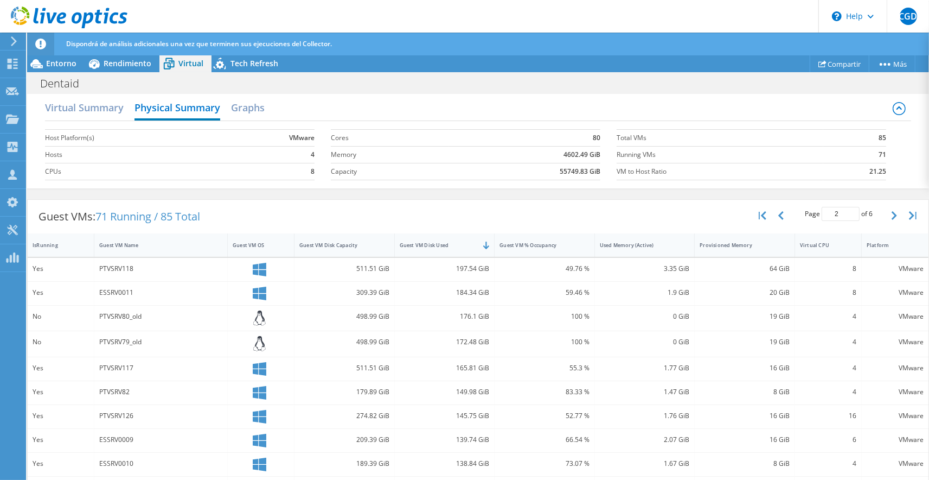
scroll to position [65, 0]
click at [899, 218] on button "button" at bounding box center [896, 216] width 18 height 21
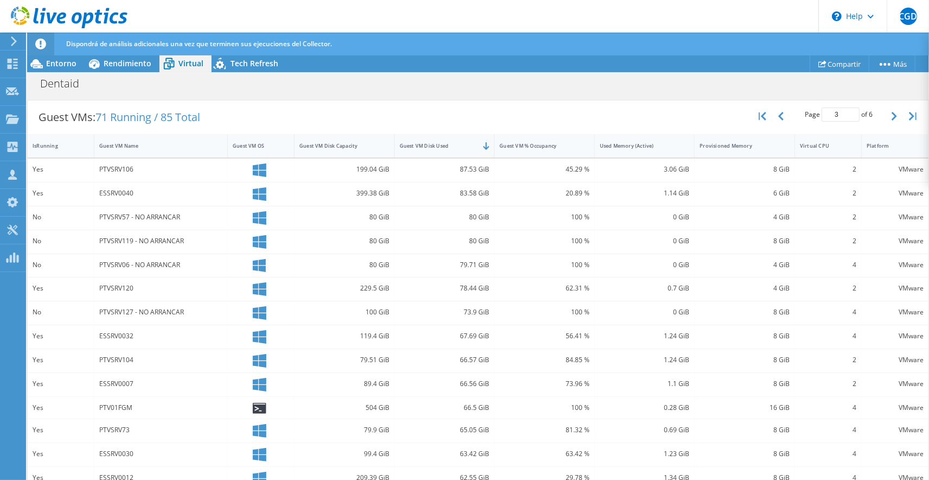
scroll to position [131, 0]
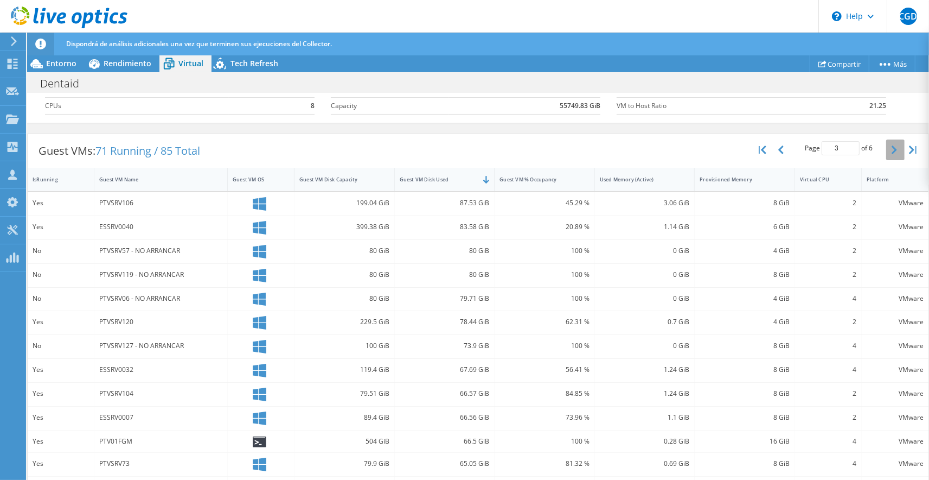
click at [892, 153] on button "button" at bounding box center [896, 149] width 18 height 21
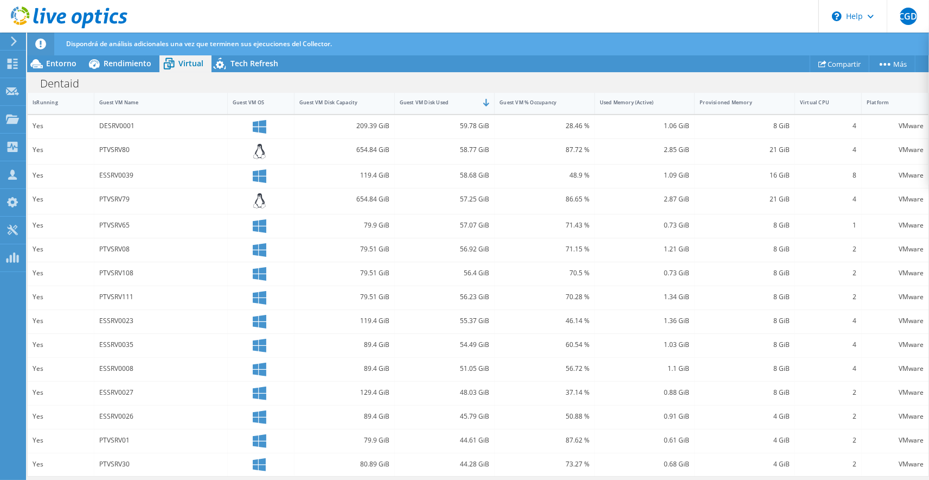
scroll to position [137, 0]
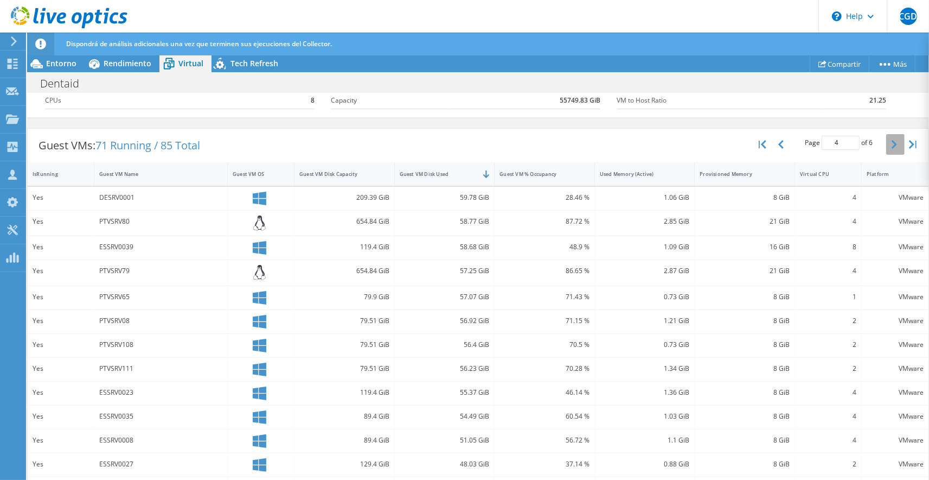
click at [893, 145] on icon "button" at bounding box center [894, 144] width 5 height 9
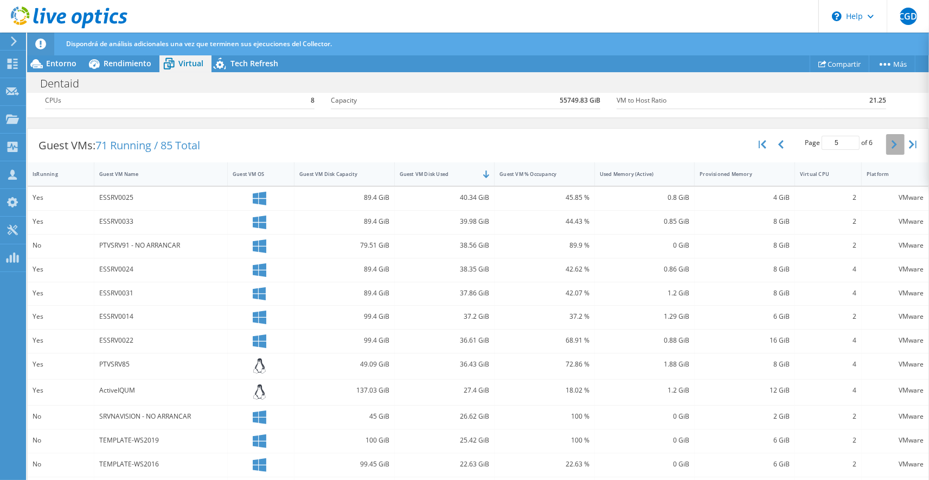
click at [893, 145] on icon "button" at bounding box center [894, 144] width 5 height 9
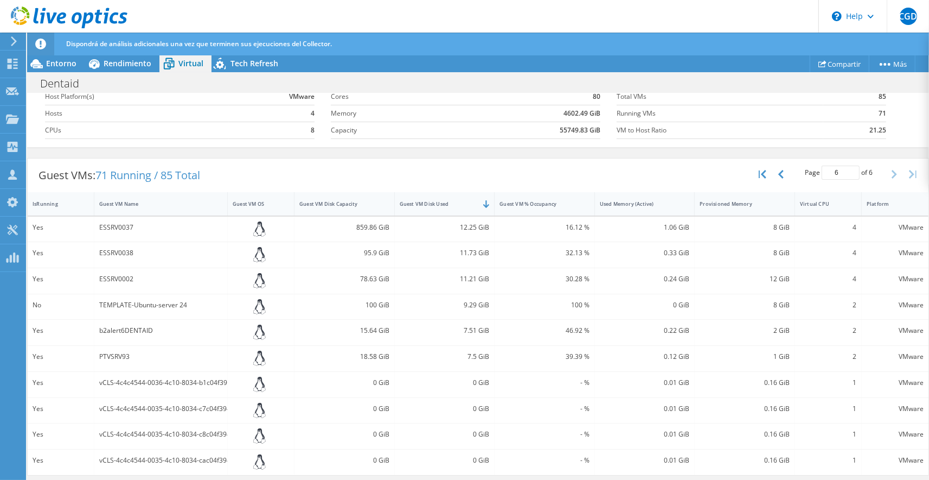
scroll to position [105, 0]
click at [785, 174] on button "button" at bounding box center [782, 175] width 18 height 21
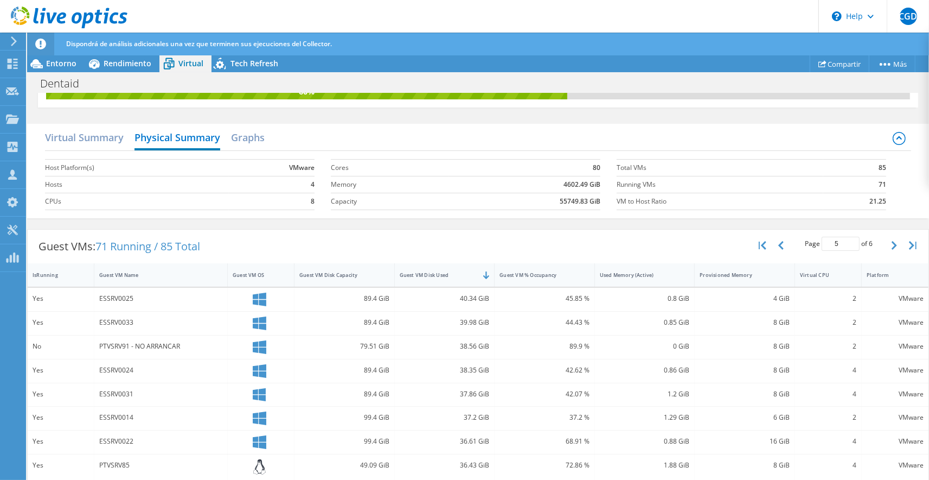
scroll to position [35, 0]
click at [761, 246] on icon "button" at bounding box center [763, 245] width 8 height 9
type input "1"
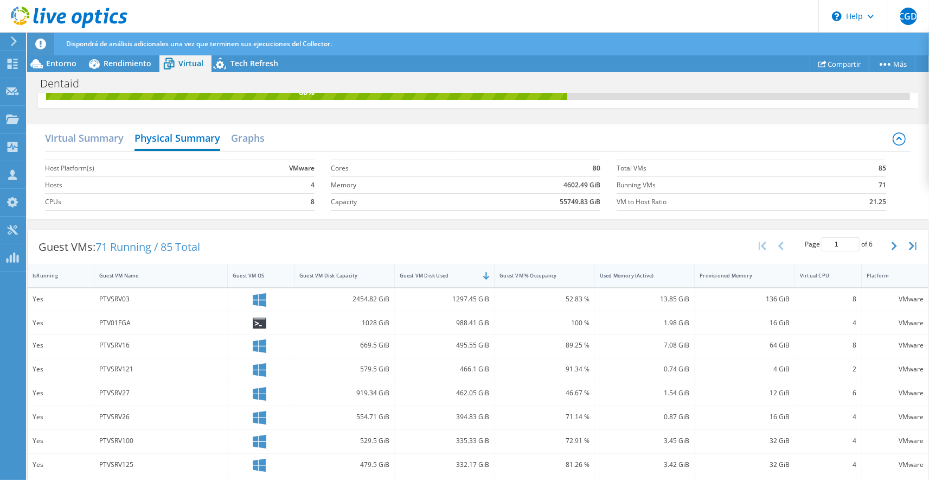
click at [642, 276] on div "Used Memory (Active)" at bounding box center [638, 275] width 77 height 7
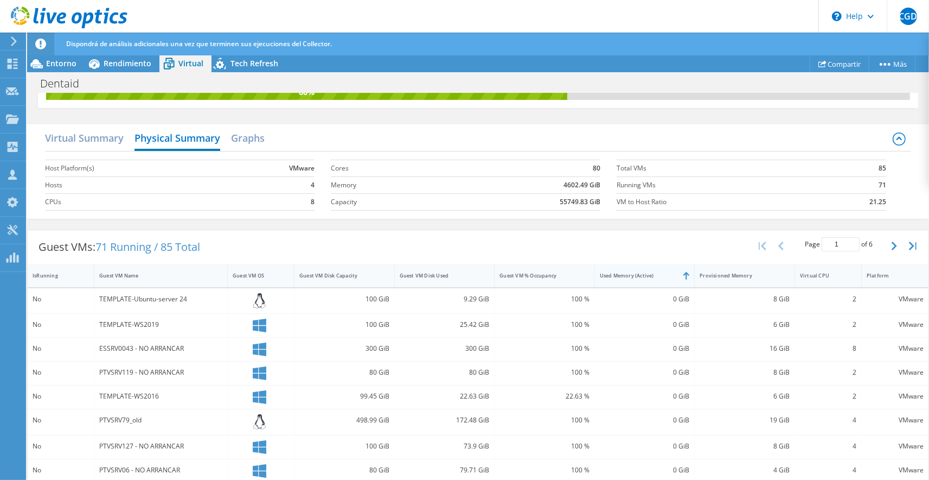
click at [644, 278] on div "Used Memory (Active)" at bounding box center [638, 275] width 77 height 7
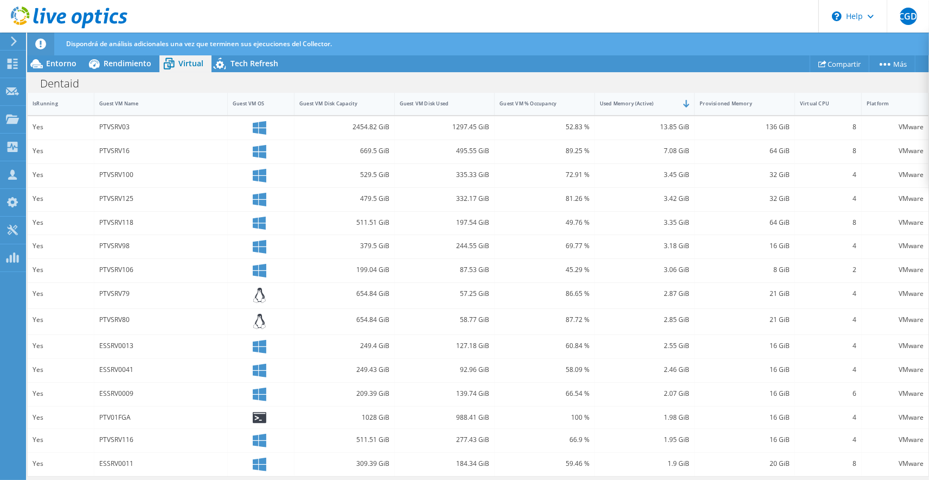
scroll to position [171, 0]
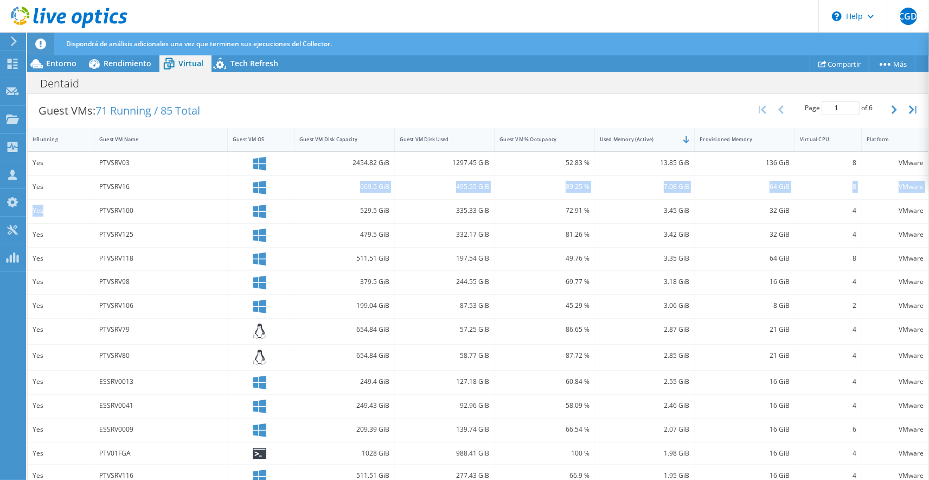
drag, startPoint x: 37, startPoint y: 168, endPoint x: 62, endPoint y: 218, distance: 55.8
click at [62, 175] on div "Yes" at bounding box center [61, 163] width 67 height 23
click at [58, 191] on div "Yes" at bounding box center [61, 187] width 56 height 12
click at [31, 163] on div "Yes" at bounding box center [61, 163] width 67 height 23
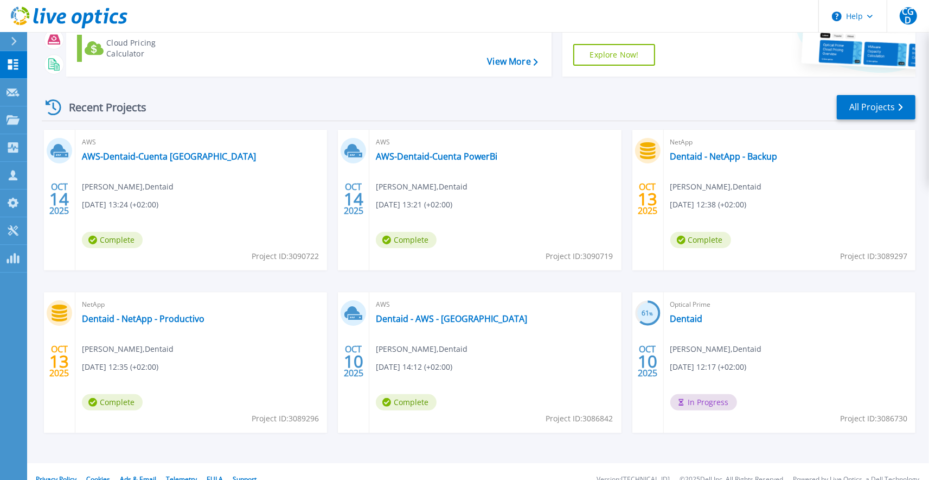
scroll to position [119, 0]
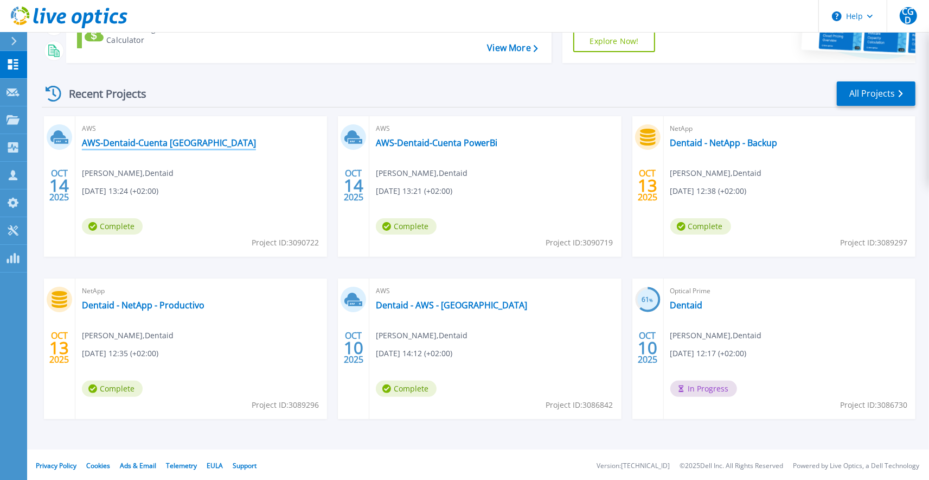
click at [125, 147] on link "AWS-Dentaid-Cuenta Irlanda" at bounding box center [169, 142] width 174 height 11
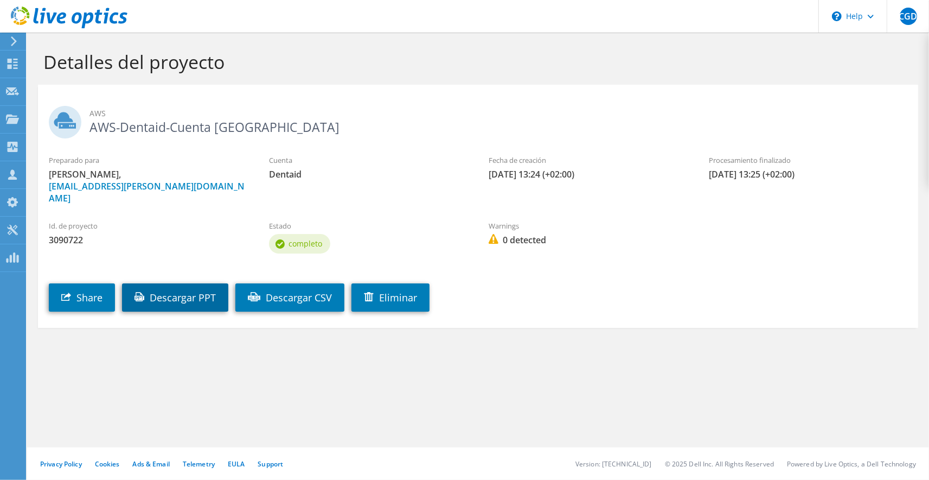
click at [182, 285] on link "Descargar PPT" at bounding box center [175, 297] width 106 height 28
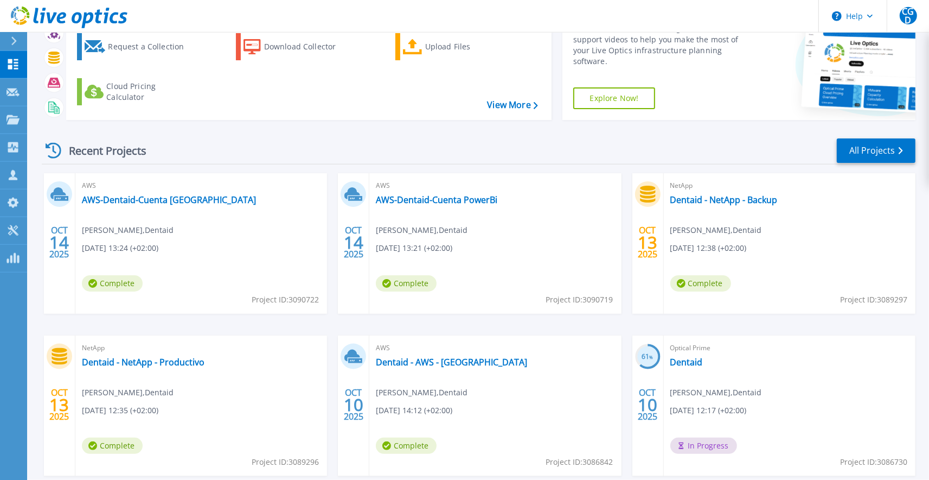
scroll to position [79, 0]
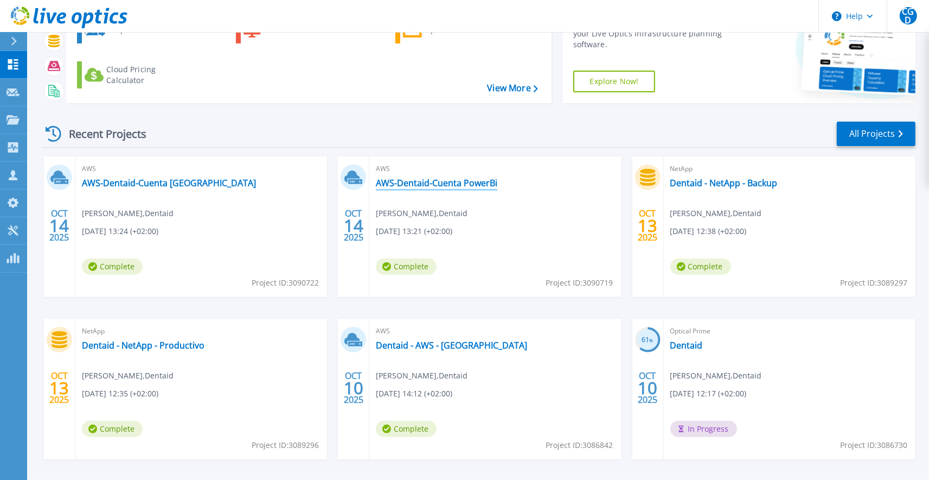
click at [453, 182] on link "AWS-Dentaid-Cuenta PowerBi" at bounding box center [437, 182] width 122 height 11
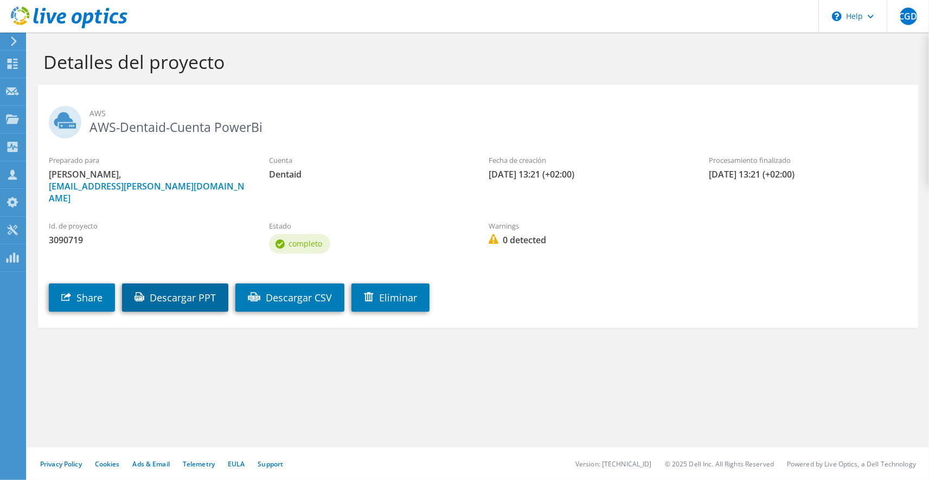
click at [211, 289] on link "Descargar PPT" at bounding box center [175, 297] width 106 height 28
click at [17, 62] on use at bounding box center [13, 64] width 10 height 10
